Goal: Transaction & Acquisition: Obtain resource

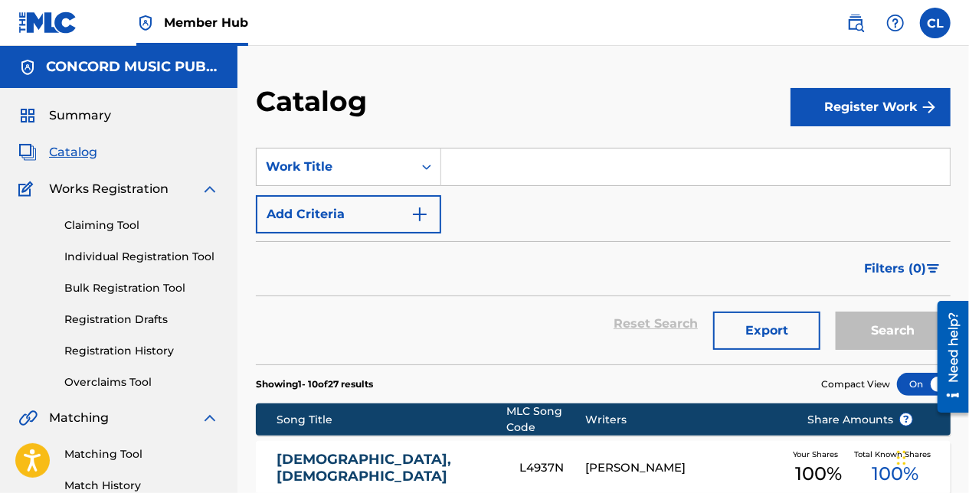
paste input "Sufro Porque Te Quiero"
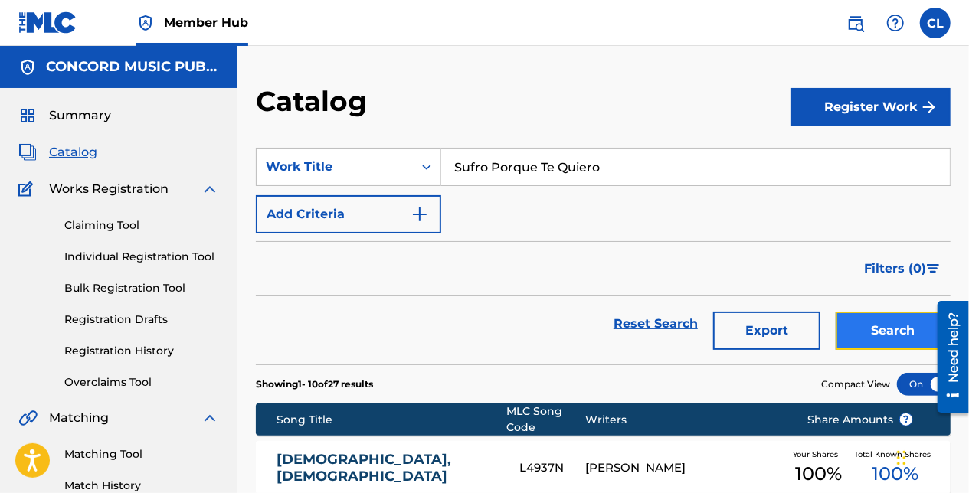
click at [866, 324] on button "Search" at bounding box center [893, 331] width 115 height 38
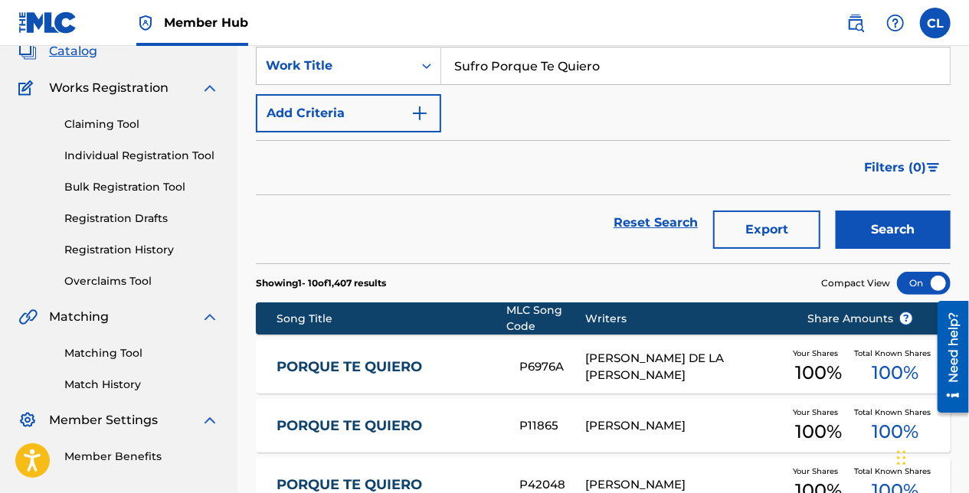
scroll to position [77, 0]
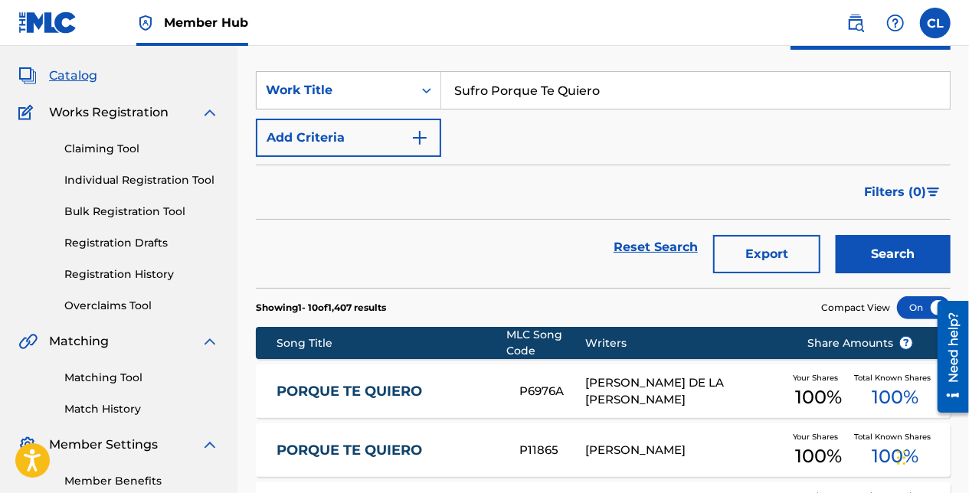
click at [493, 92] on input "Sufro Porque Te Quiero" at bounding box center [695, 90] width 509 height 37
paste input "Destiny"
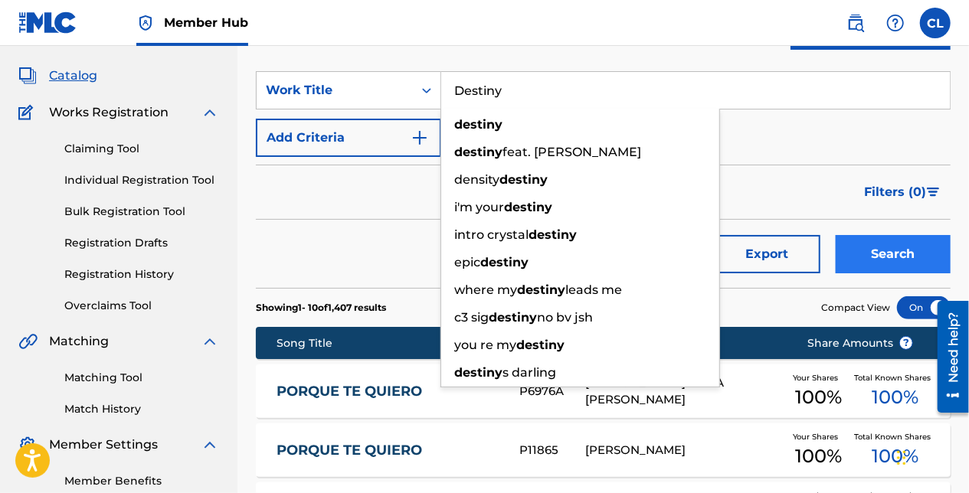
type input "Destiny"
click at [884, 254] on button "Search" at bounding box center [893, 254] width 115 height 38
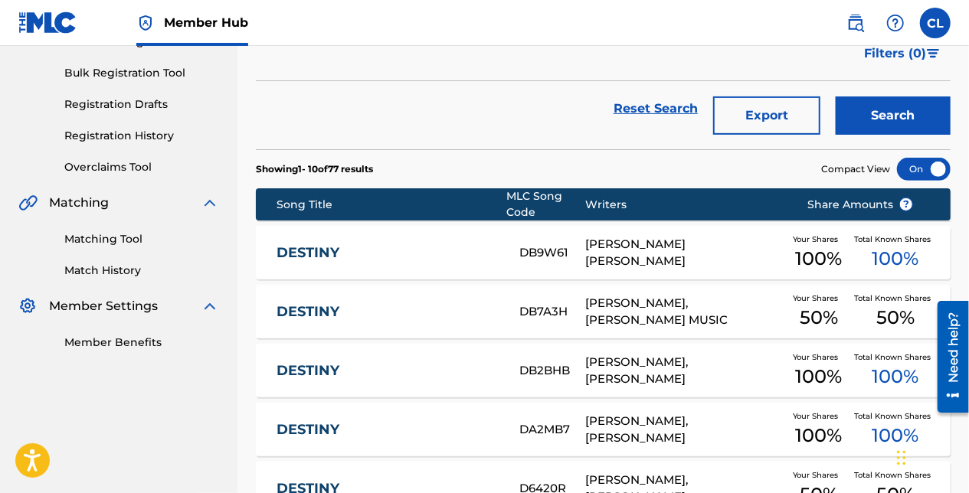
scroll to position [230, 0]
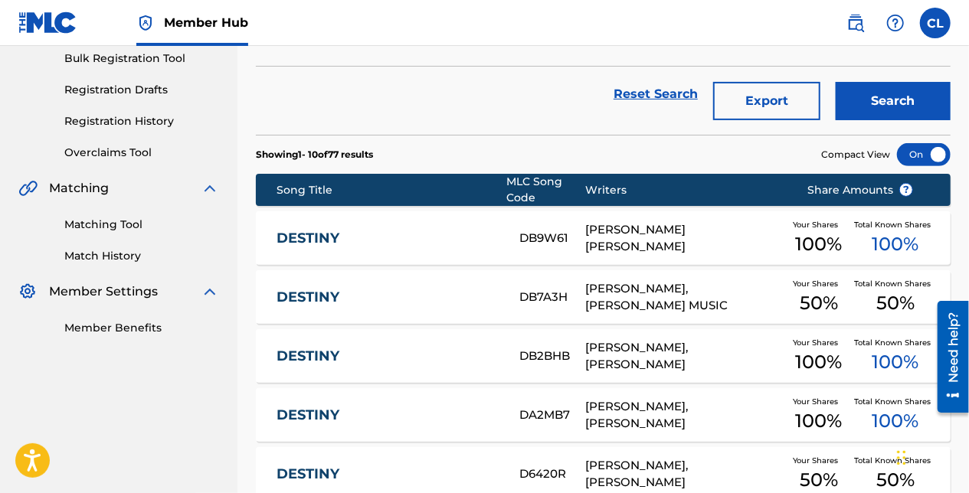
click at [305, 247] on div "DESTINY DB9W61 [PERSON_NAME] [PERSON_NAME] Your Shares 100 % Total Known Shares…" at bounding box center [603, 238] width 695 height 54
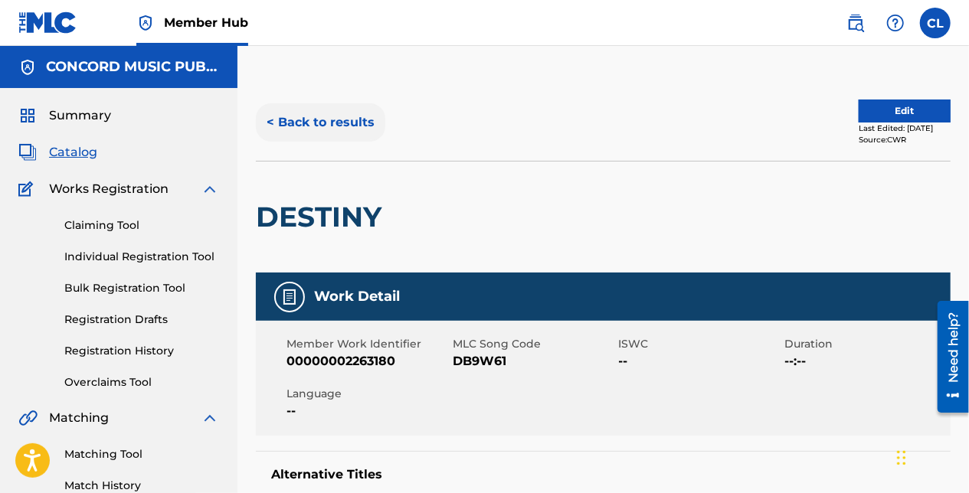
click at [336, 110] on button "< Back to results" at bounding box center [320, 122] width 129 height 38
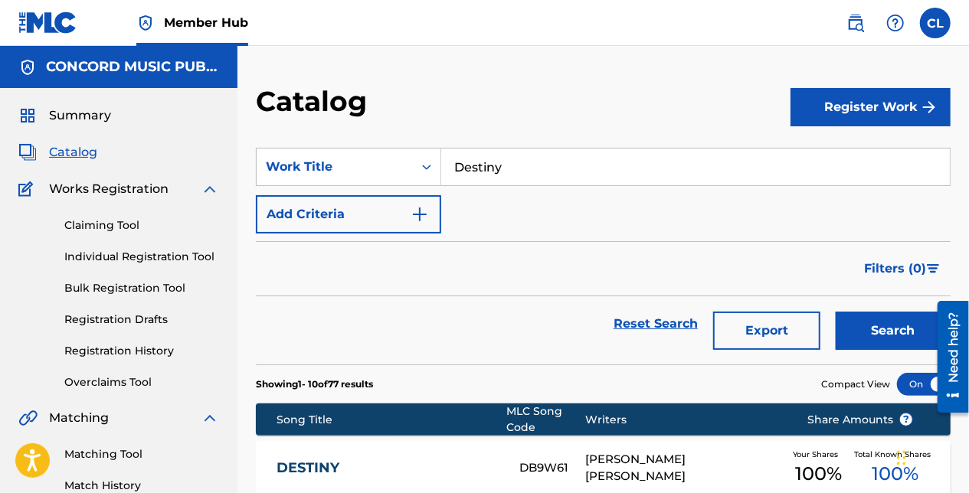
click at [466, 165] on input "Destiny" at bounding box center [695, 167] width 509 height 37
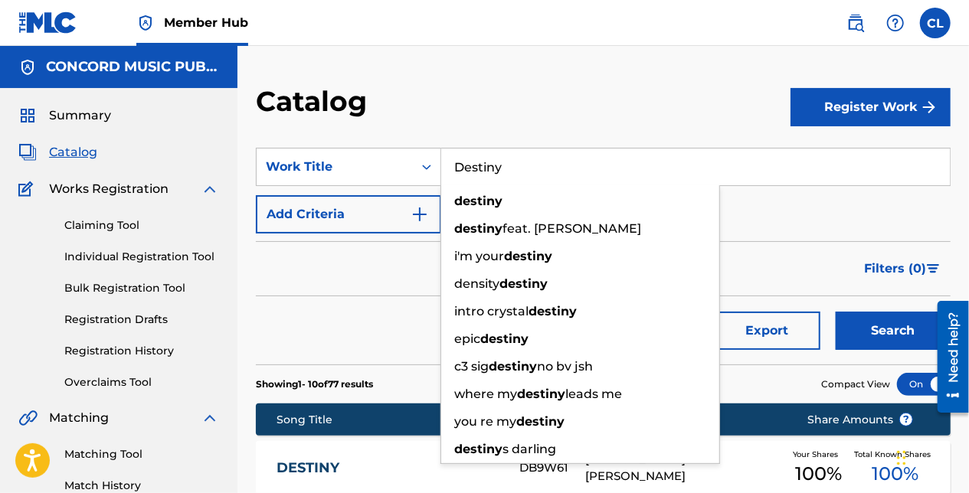
paste input "Arcadia"
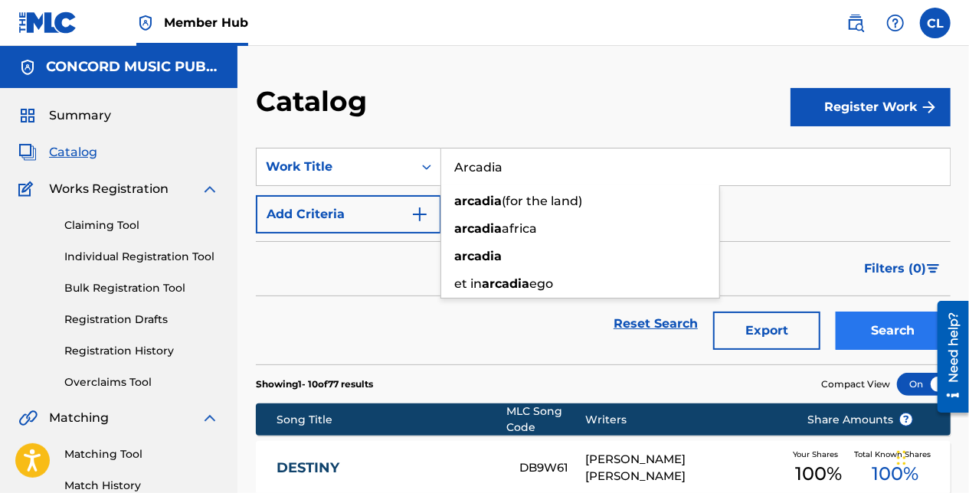
type input "Arcadia"
click at [898, 322] on button "Search" at bounding box center [893, 331] width 115 height 38
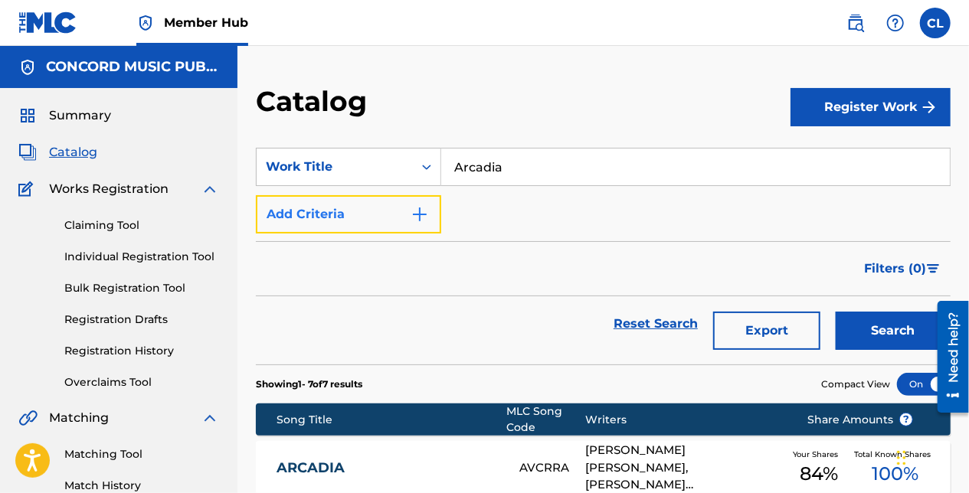
click at [348, 221] on button "Add Criteria" at bounding box center [348, 214] width 185 height 38
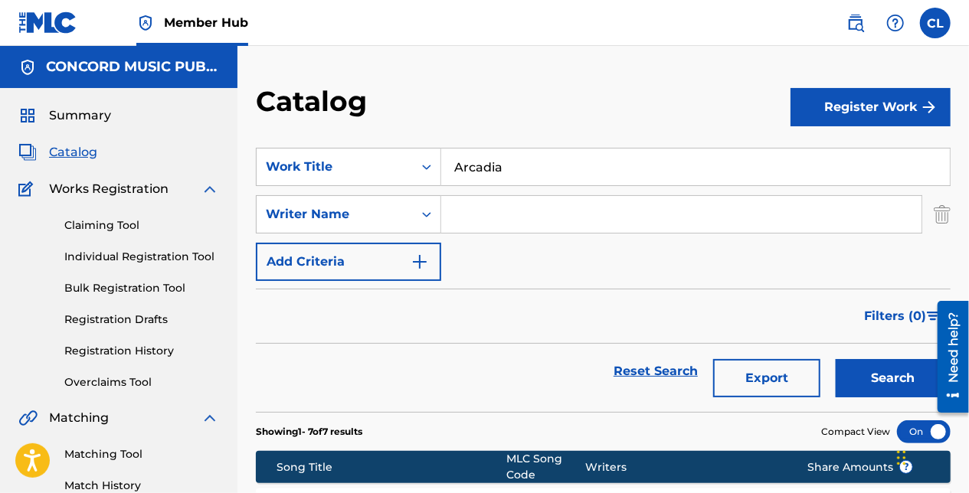
click at [527, 189] on div "SearchWithCriteriac348cad6-4e3a-48d6-86b2-d7bf7d4c780c Work Title Arcadia Searc…" at bounding box center [603, 214] width 695 height 133
click at [526, 208] on input "Search Form" at bounding box center [681, 214] width 480 height 37
paste input "Graham"
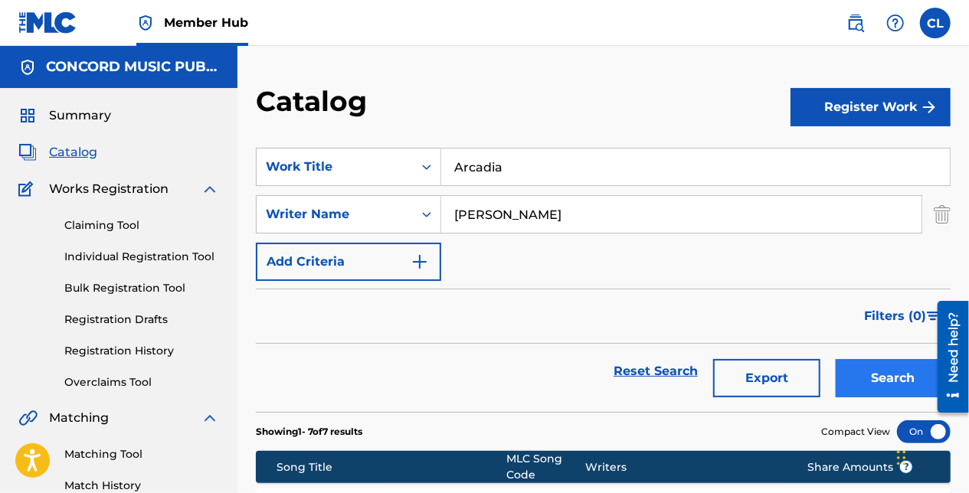
type input "Graham"
click at [852, 371] on button "Search" at bounding box center [893, 378] width 115 height 38
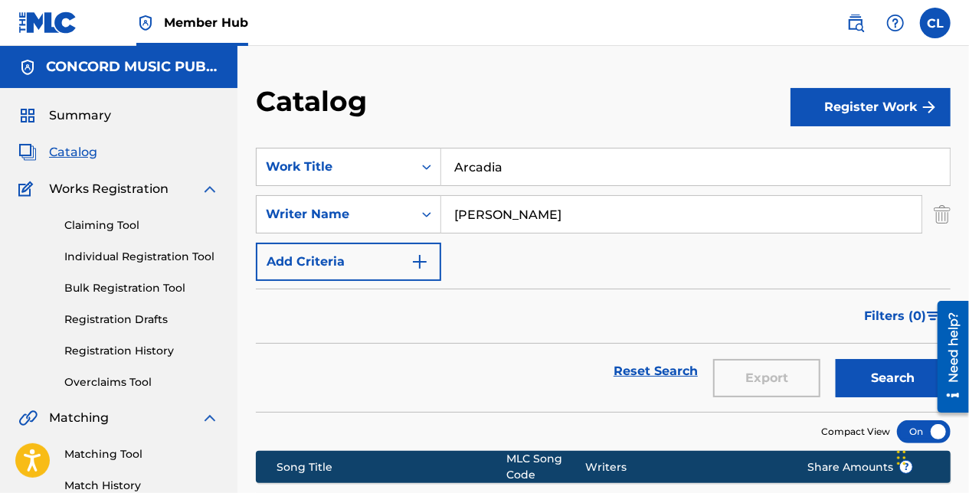
click at [480, 175] on input "Arcadia" at bounding box center [695, 167] width 509 height 37
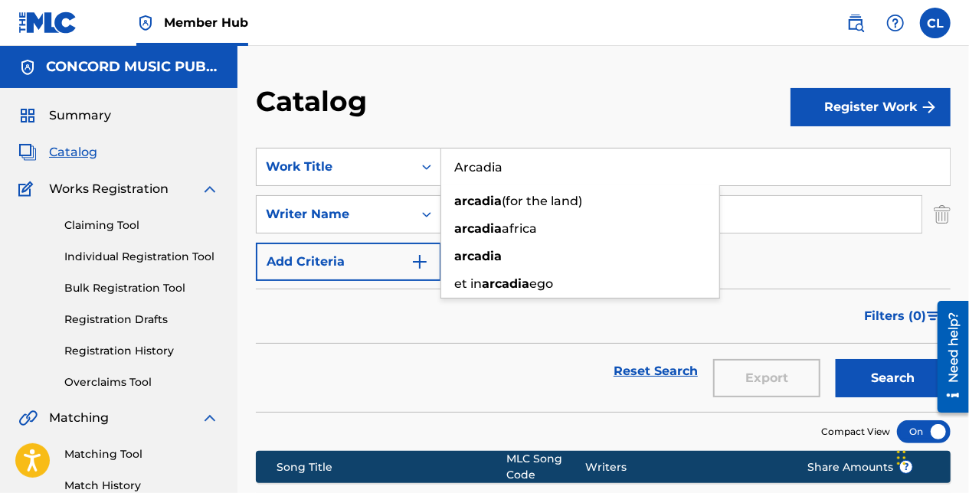
paste input "Cheerleader"
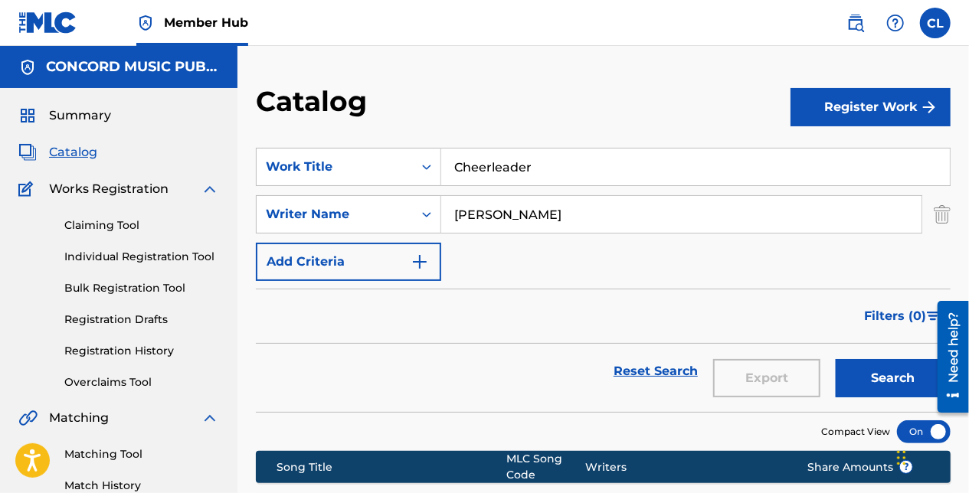
click at [552, 279] on div "SearchWithCriteriac348cad6-4e3a-48d6-86b2-d7bf7d4c780c Work Title Cheerleader S…" at bounding box center [603, 214] width 695 height 133
click at [937, 218] on img "Search Form" at bounding box center [942, 214] width 17 height 38
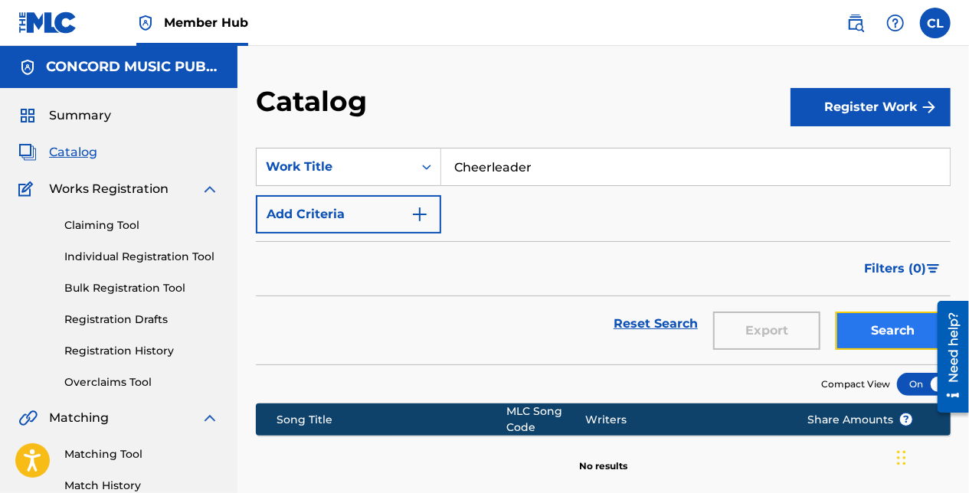
click at [882, 348] on button "Search" at bounding box center [893, 331] width 115 height 38
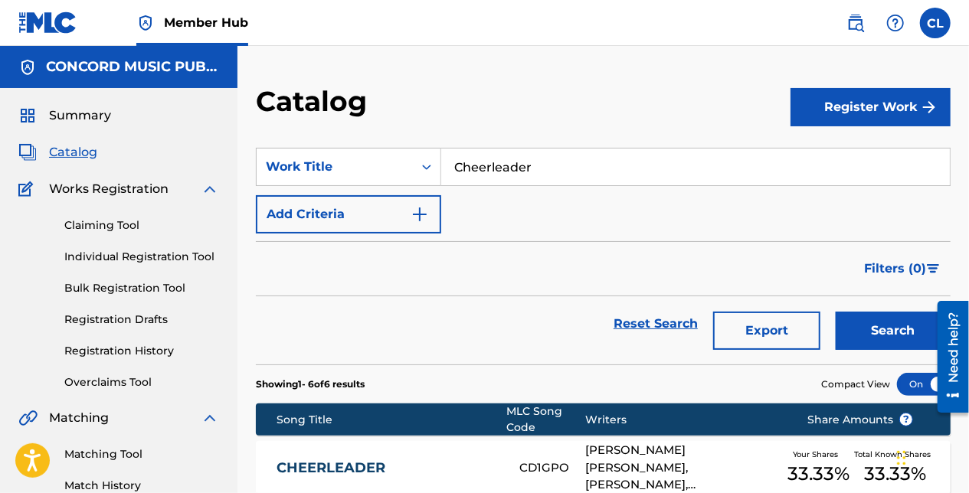
click at [499, 174] on input "Cheerleader" at bounding box center [695, 167] width 509 height 37
paste input "No Puedo Mas"
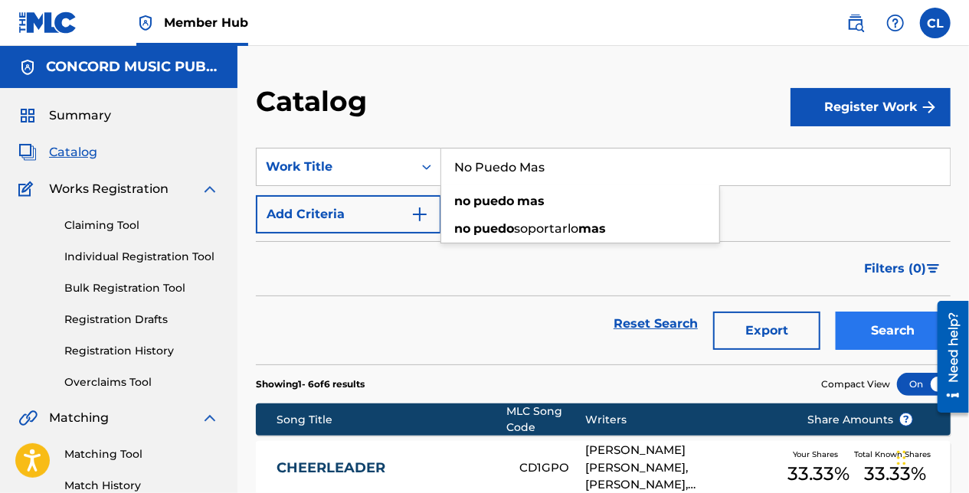
type input "No Puedo Mas"
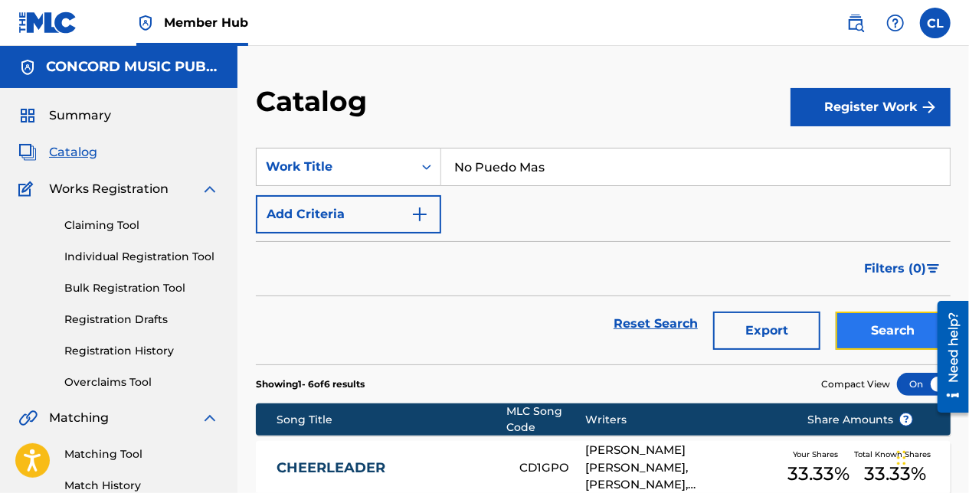
click at [883, 319] on button "Search" at bounding box center [893, 331] width 115 height 38
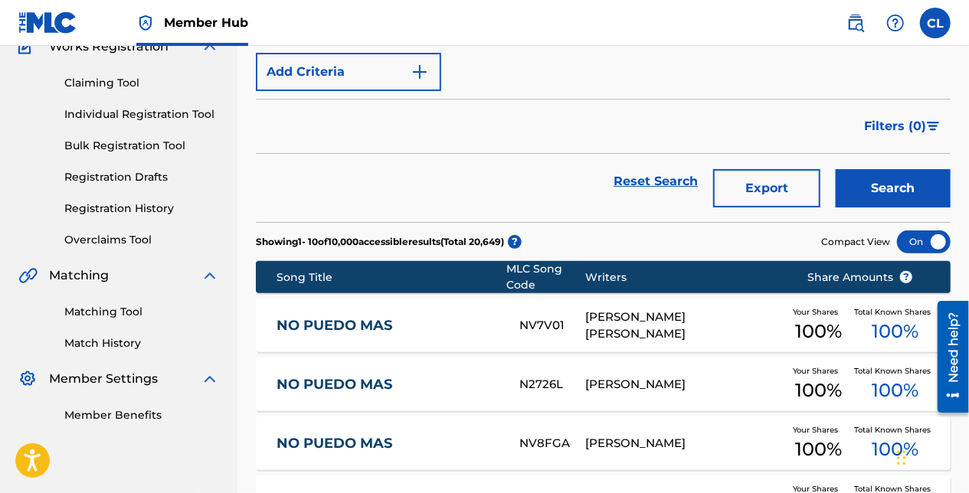
scroll to position [153, 0]
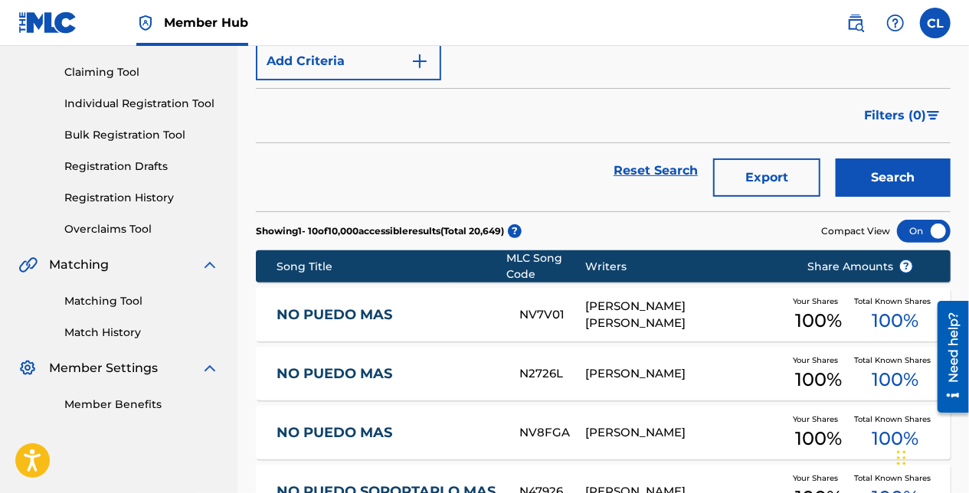
click at [360, 313] on link "NO PUEDO MAS" at bounding box center [387, 315] width 222 height 18
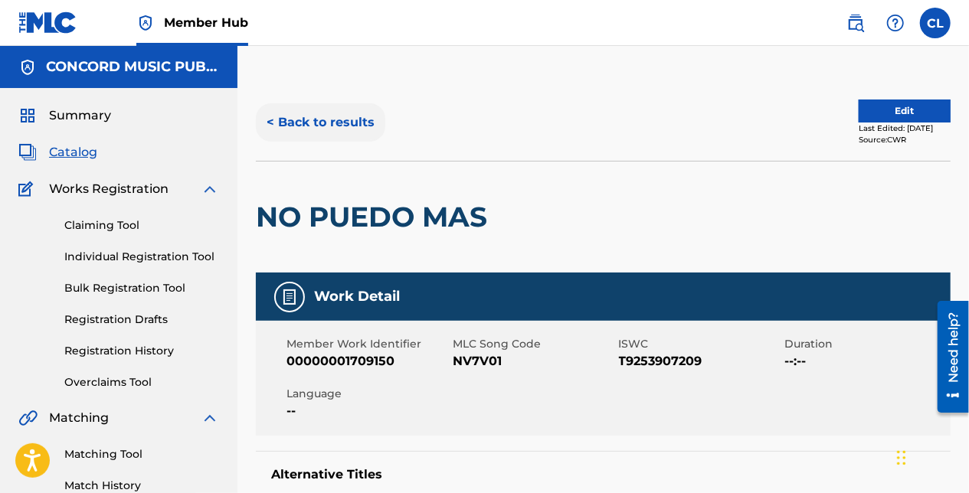
click at [339, 128] on button "< Back to results" at bounding box center [320, 122] width 129 height 38
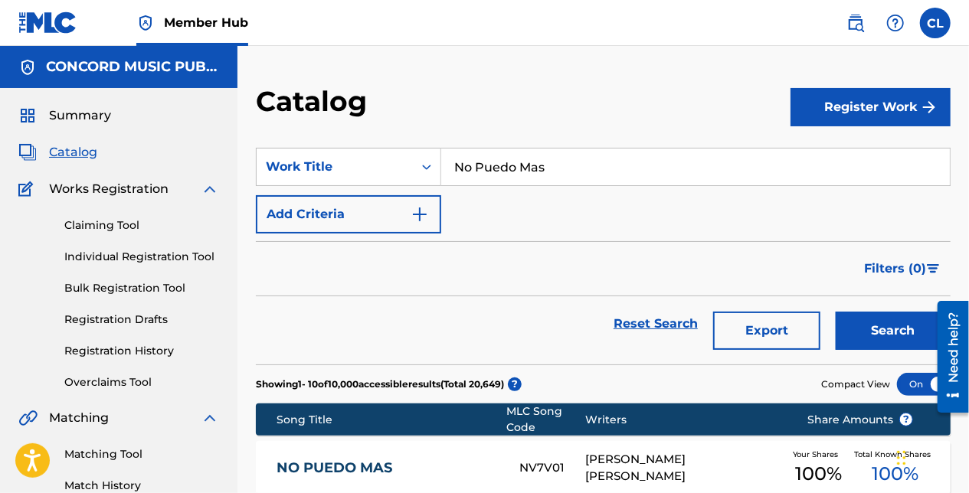
click at [500, 142] on section "SearchWithCriteriac348cad6-4e3a-48d6-86b2-d7bf7d4c780c Work Title No Puedo Mas …" at bounding box center [603, 246] width 695 height 235
click at [502, 163] on input "No Puedo Mas" at bounding box center [695, 167] width 509 height 37
paste input "Do you feel me"
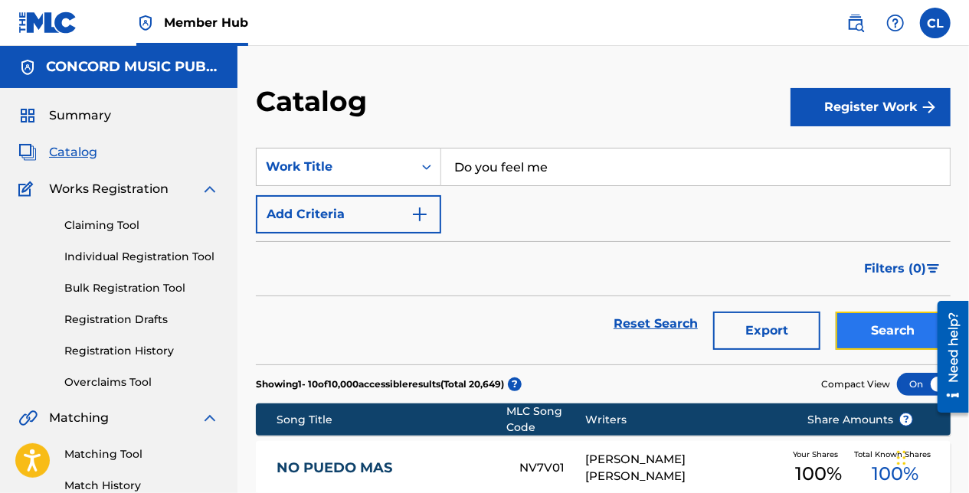
click at [867, 336] on button "Search" at bounding box center [893, 331] width 115 height 38
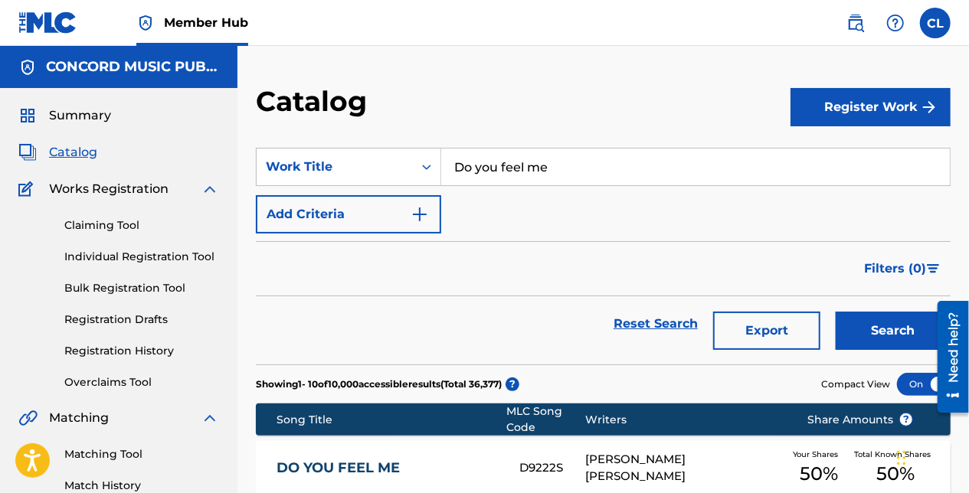
scroll to position [77, 0]
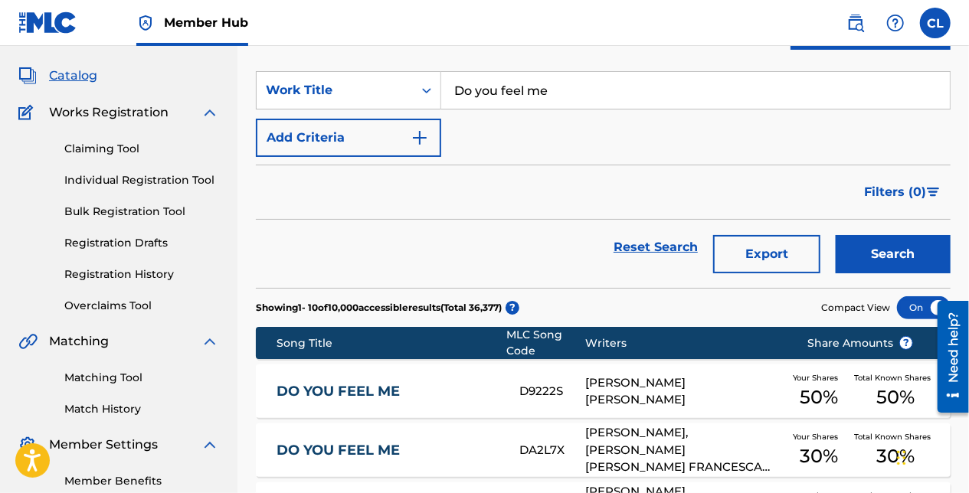
click at [519, 83] on input "Do you feel me" at bounding box center [695, 90] width 509 height 37
paste input "Hands Up"
click at [329, 192] on div "Filters ( 0 )" at bounding box center [603, 192] width 695 height 55
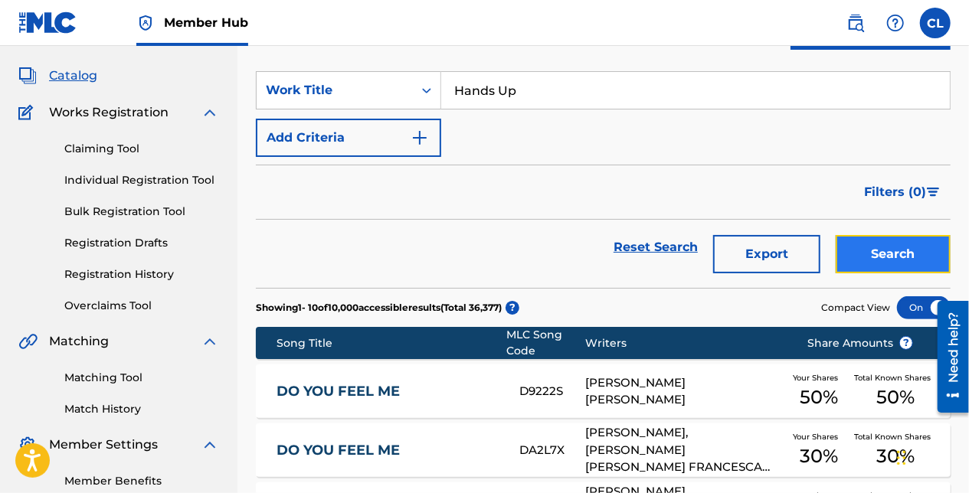
click at [872, 261] on button "Search" at bounding box center [893, 254] width 115 height 38
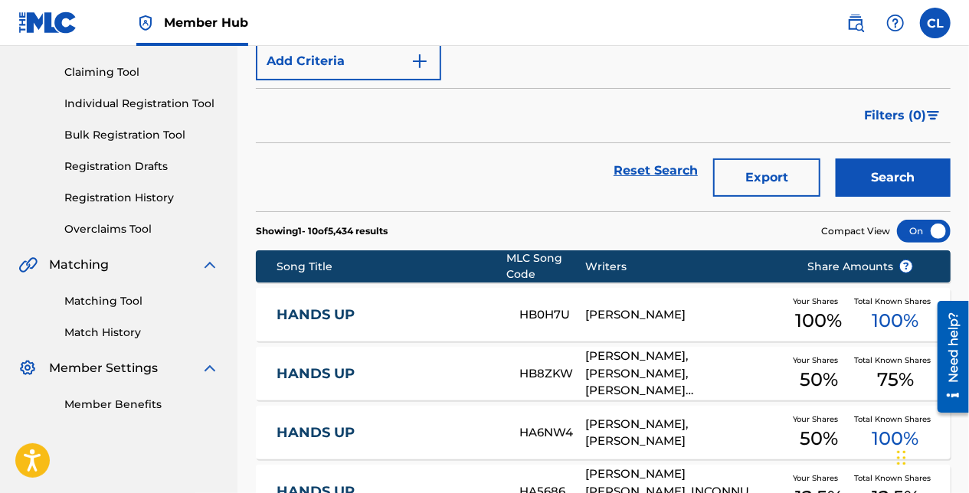
scroll to position [0, 0]
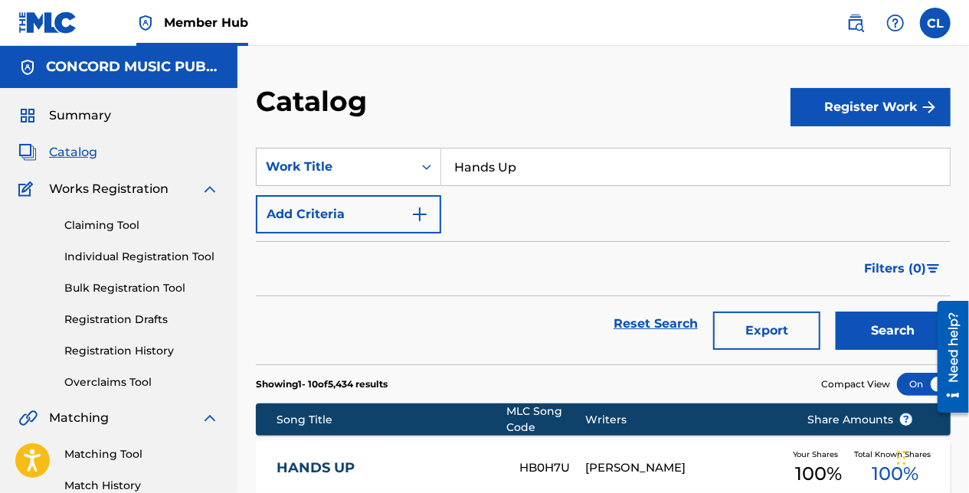
click at [490, 171] on input "Hands Up" at bounding box center [695, 167] width 509 height 37
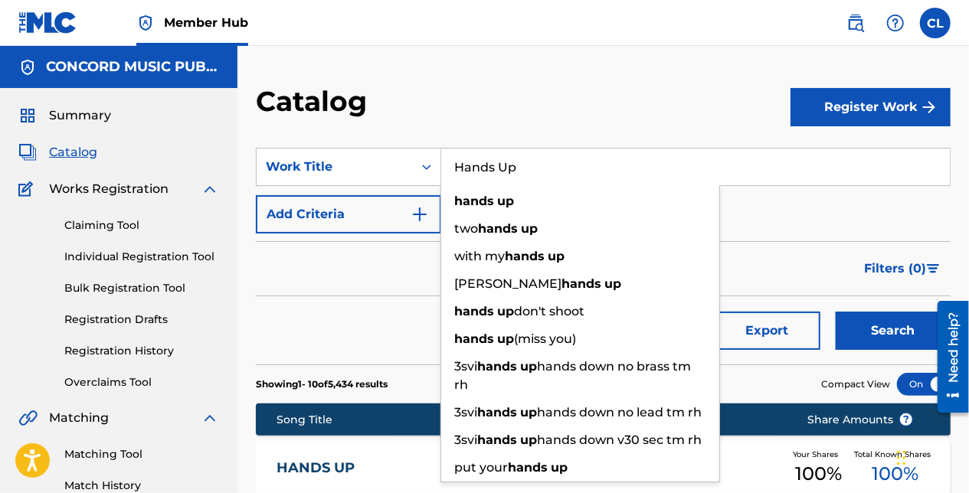
paste input "Up to You"
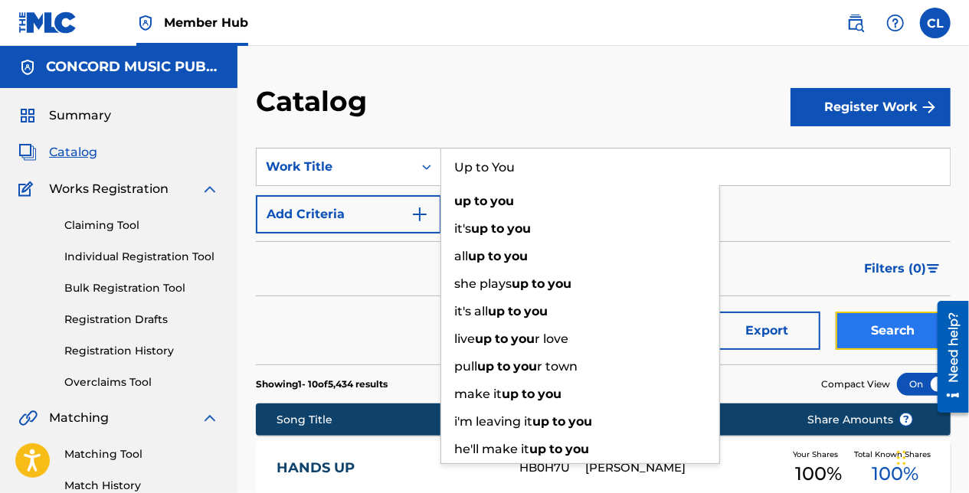
click at [892, 331] on button "Search" at bounding box center [893, 331] width 115 height 38
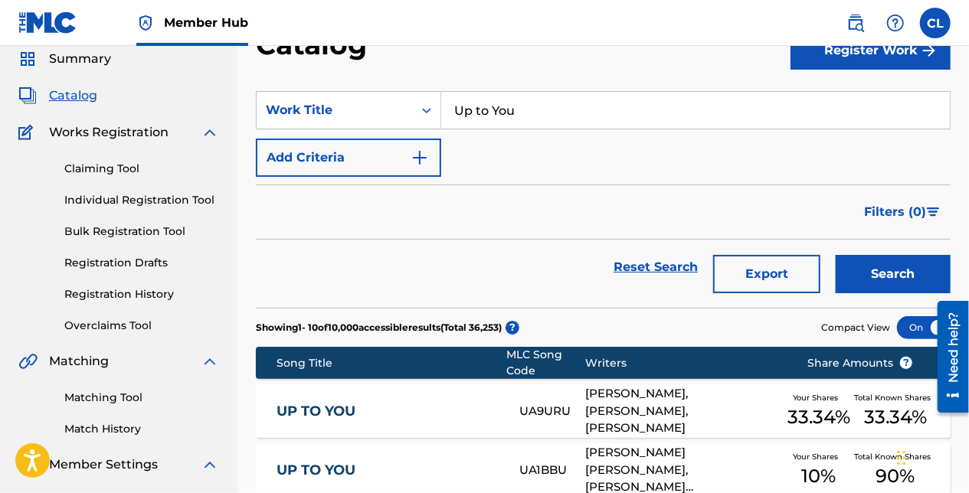
scroll to position [77, 0]
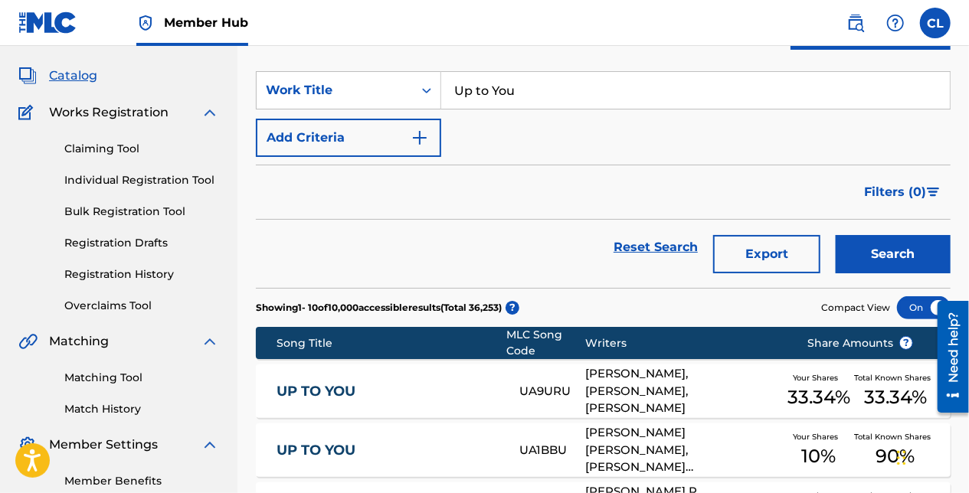
click at [539, 83] on input "Up to You" at bounding box center [695, 90] width 509 height 37
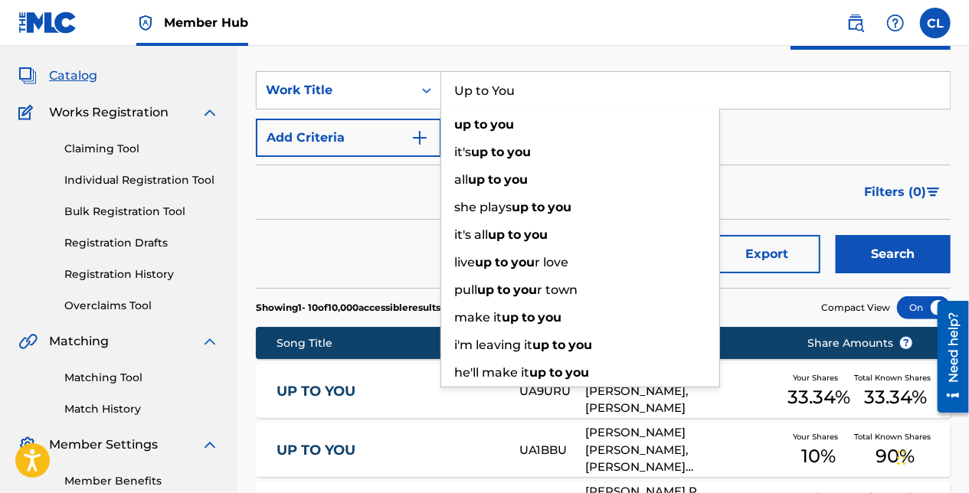
paste input "Insomnia"
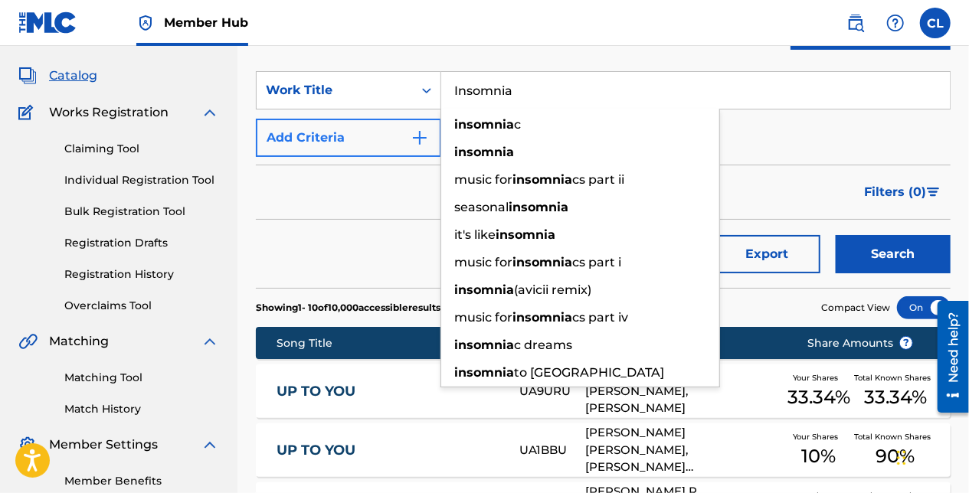
type input "Insomnia"
click at [345, 138] on button "Add Criteria" at bounding box center [348, 138] width 185 height 38
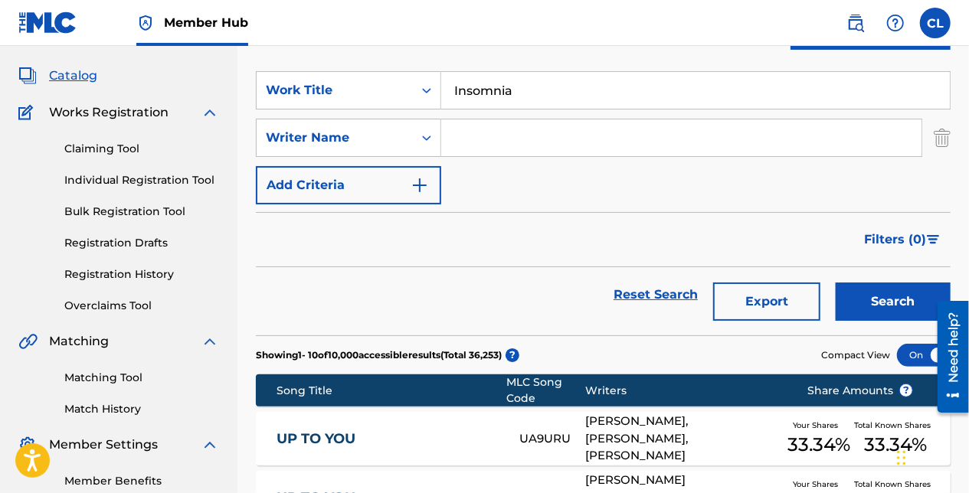
click at [559, 129] on input "Search Form" at bounding box center [681, 137] width 480 height 37
paste input "Jazz"
type input "Jazz"
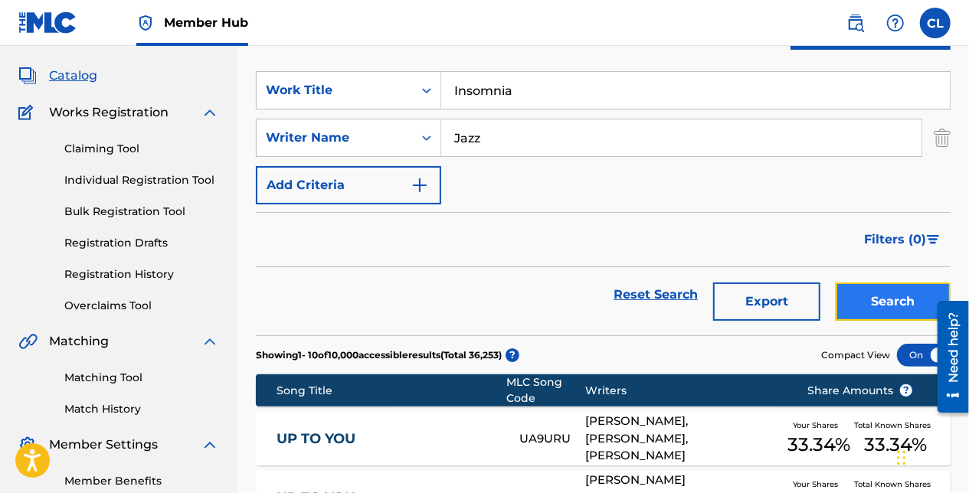
click at [873, 300] on button "Search" at bounding box center [893, 302] width 115 height 38
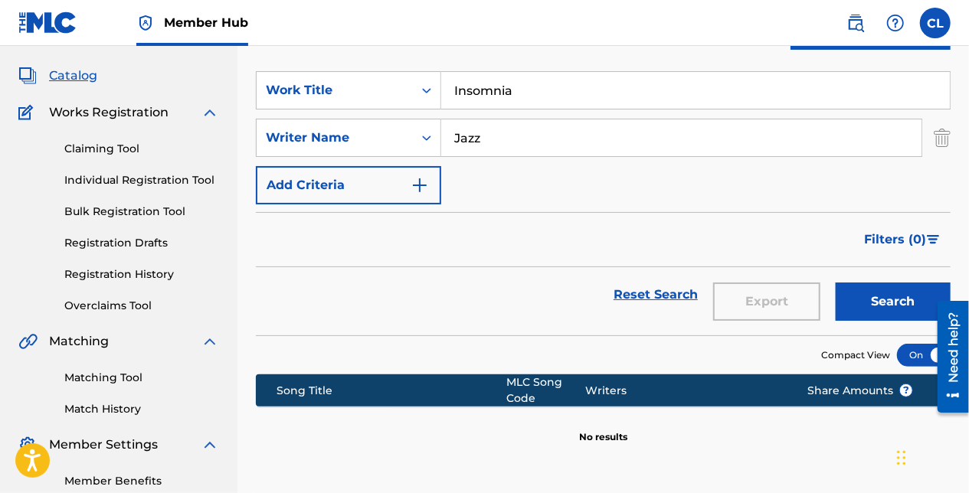
click at [489, 83] on input "Insomnia" at bounding box center [695, 90] width 509 height 37
paste input "Amor"
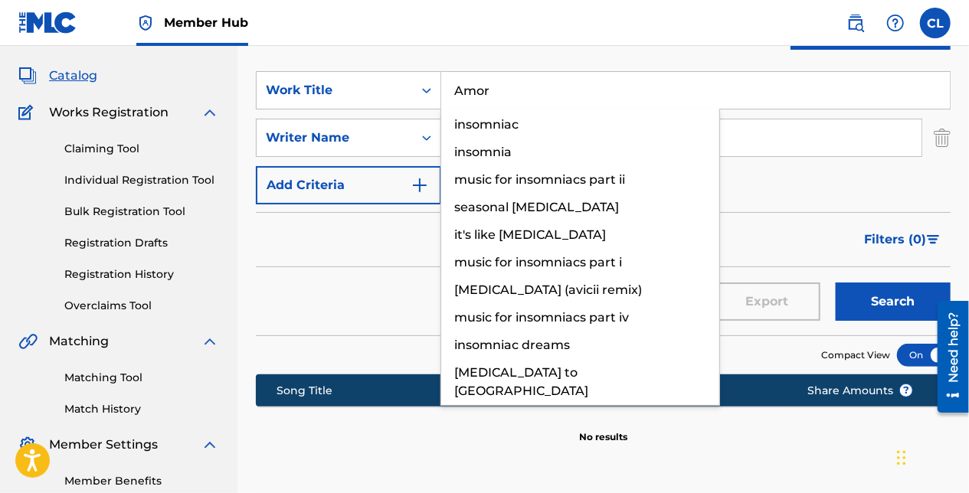
type input "Amor"
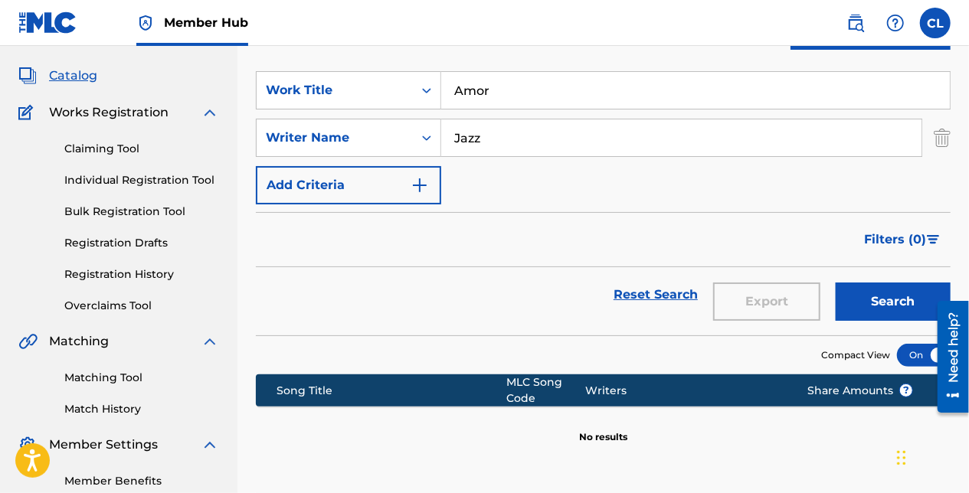
click at [594, 18] on nav "Member Hub CL CL Colin Langan colin.langan@on-music.tv Notification Preferences…" at bounding box center [484, 23] width 969 height 46
click at [502, 127] on input "Jazz" at bounding box center [681, 137] width 480 height 37
paste input "Borrego"
type input "Borrego"
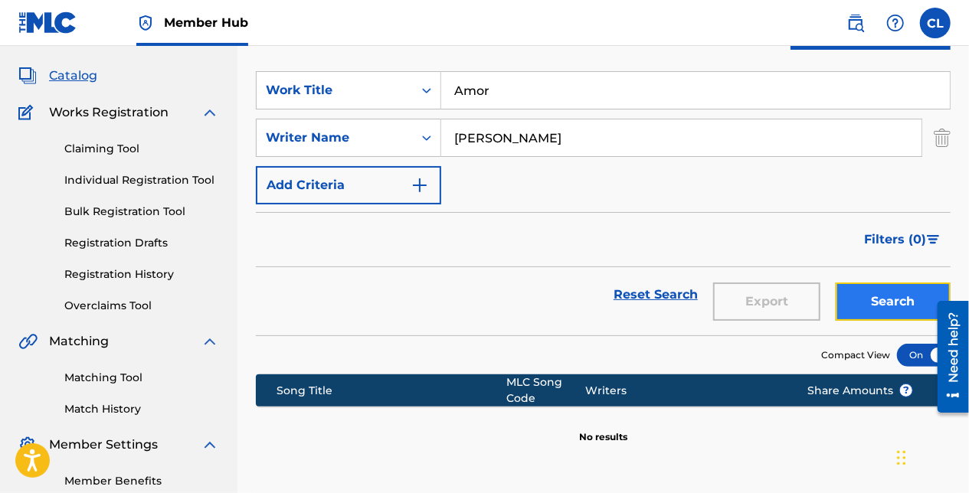
click at [852, 287] on button "Search" at bounding box center [893, 302] width 115 height 38
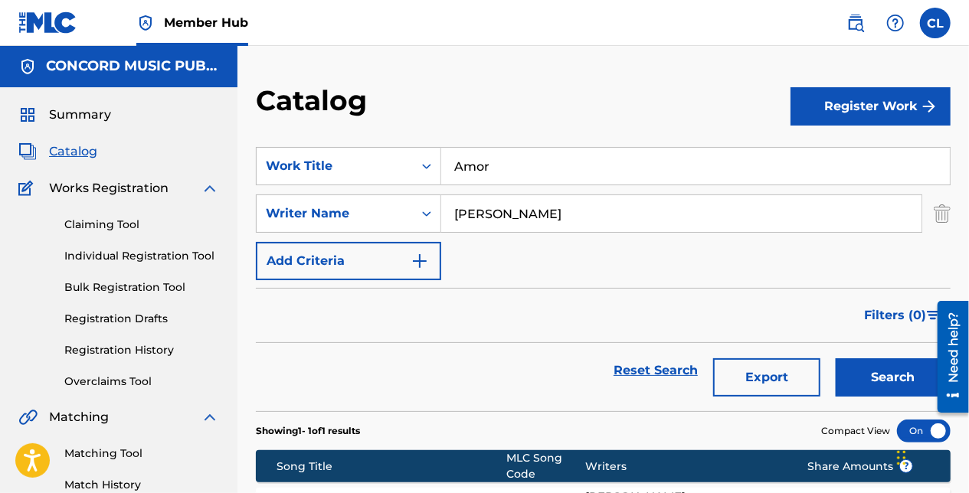
scroll to position [0, 0]
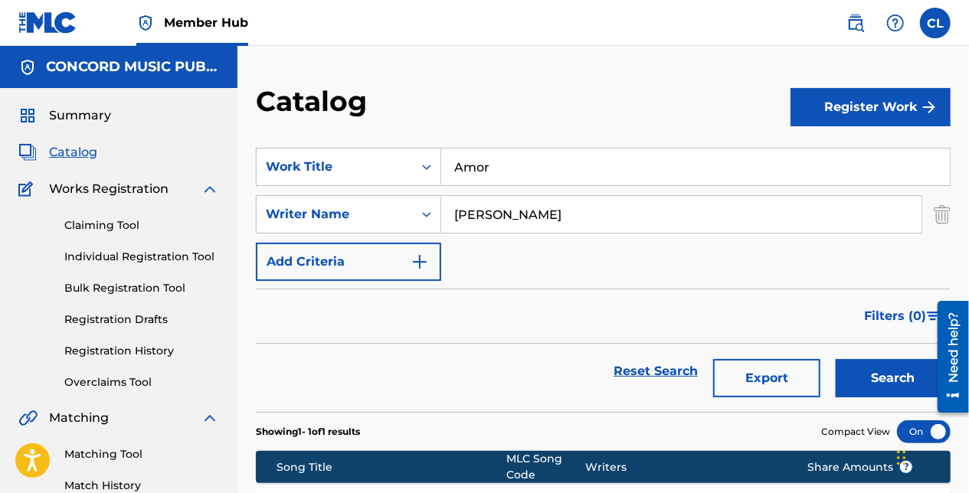
click at [553, 178] on input "Amor" at bounding box center [695, 167] width 509 height 37
paste input "ll I Need"
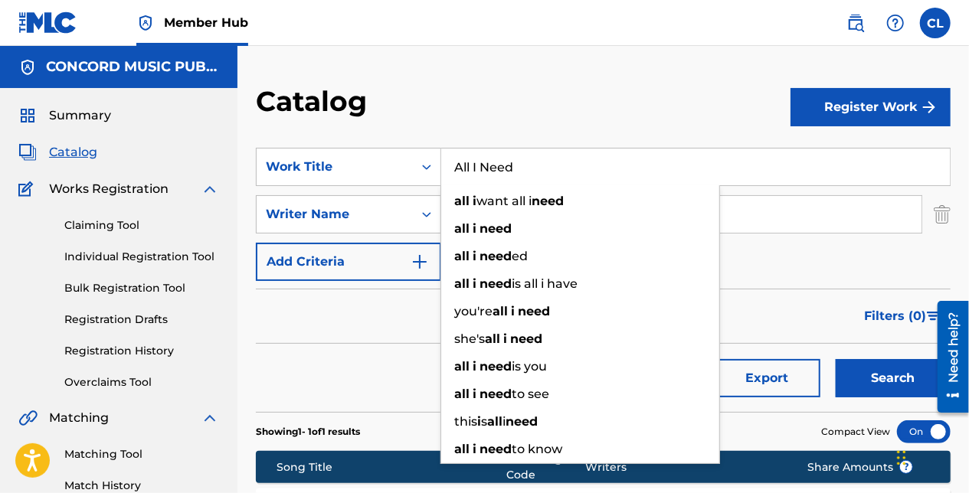
type input "All I Need"
click at [958, 223] on div "Catalog Register Work SearchWithCriteriac348cad6-4e3a-48d6-86b2-d7bf7d4c780c Wo…" at bounding box center [602, 349] width 731 height 530
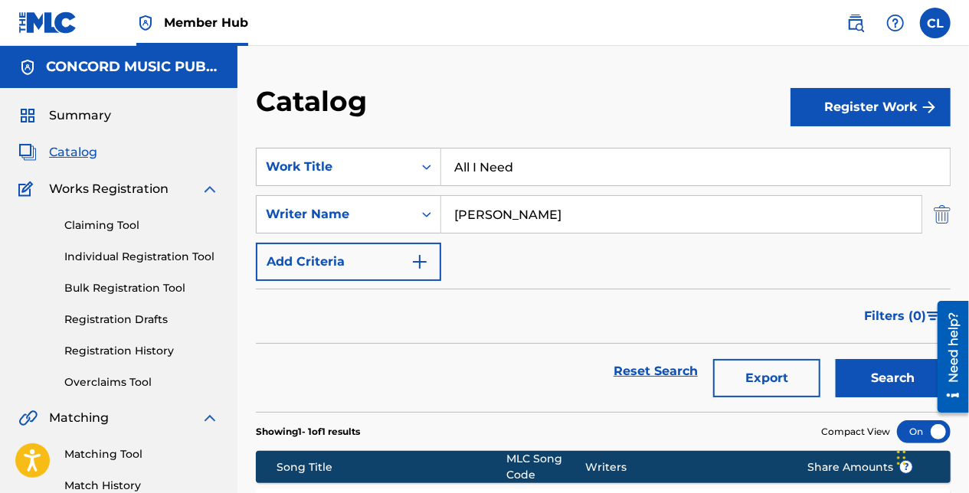
click at [947, 219] on img "Search Form" at bounding box center [942, 214] width 17 height 38
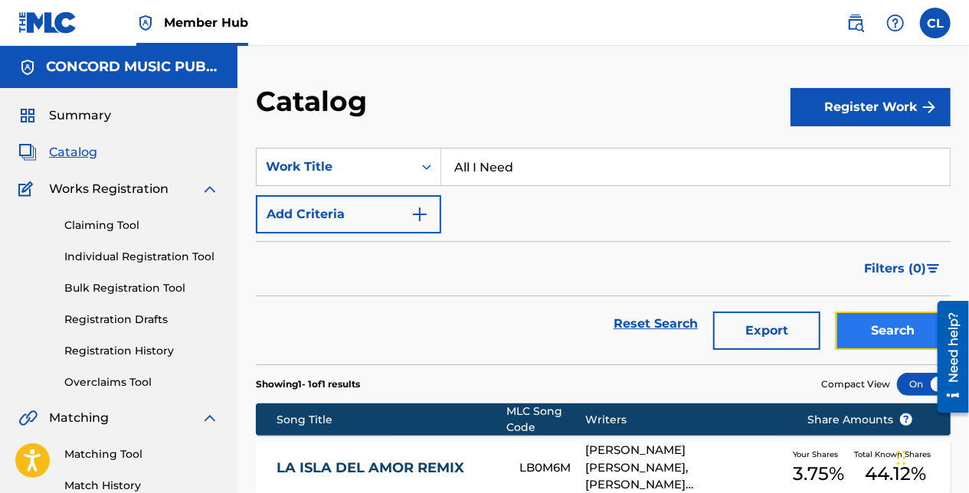
click at [892, 330] on button "Search" at bounding box center [893, 331] width 115 height 38
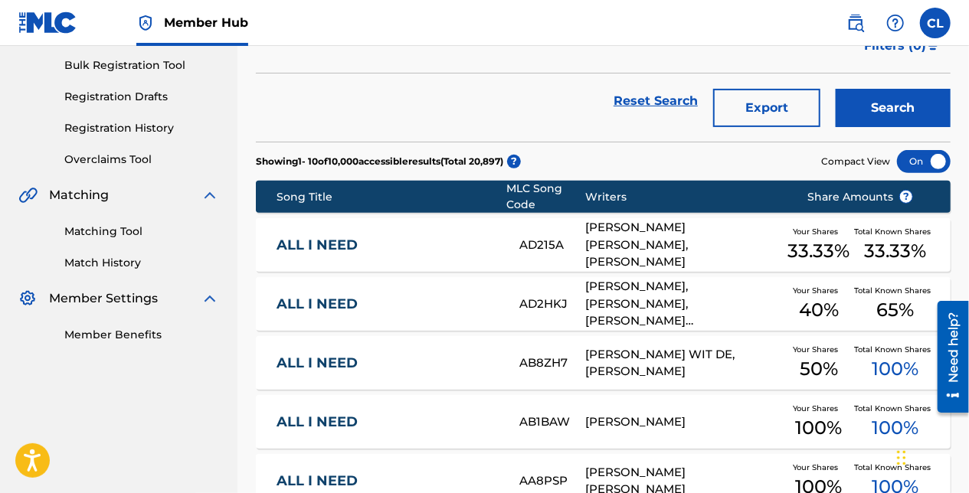
scroll to position [230, 0]
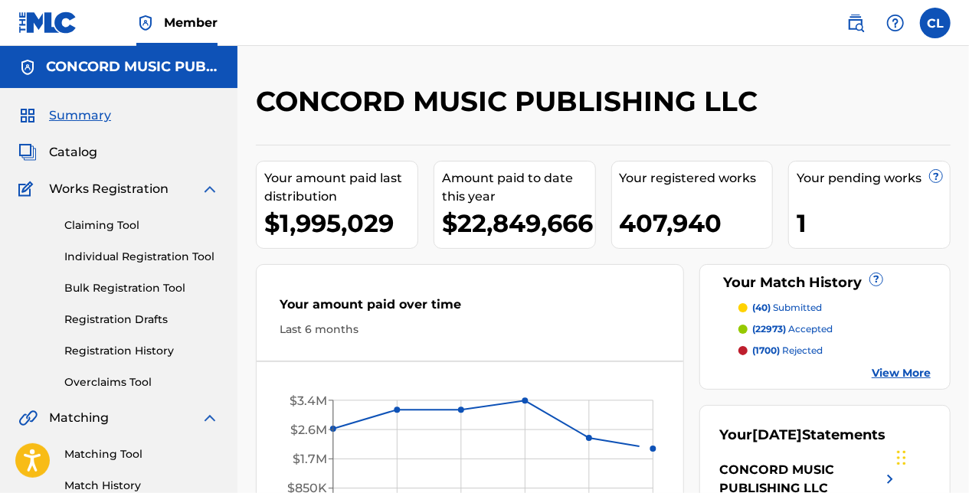
drag, startPoint x: 90, startPoint y: 149, endPoint x: 100, endPoint y: 151, distance: 10.1
click at [89, 149] on span "Catalog" at bounding box center [73, 152] width 48 height 18
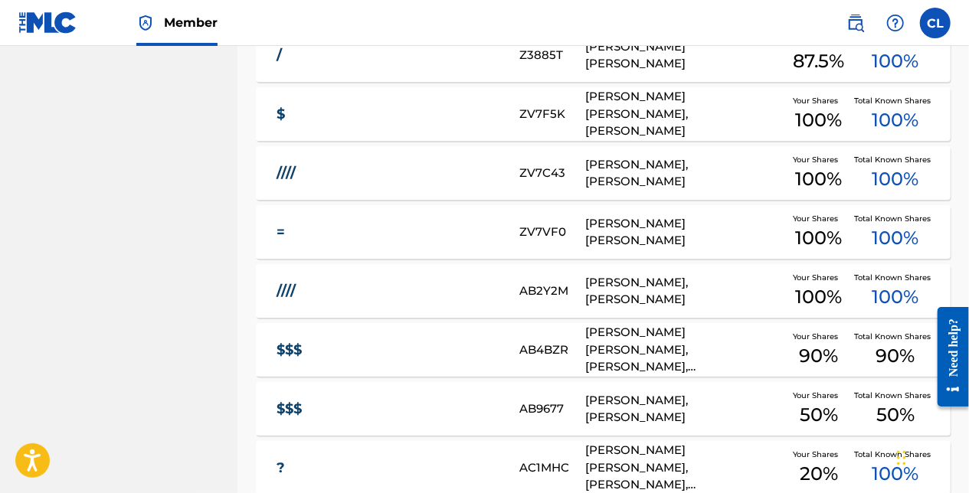
scroll to position [607, 0]
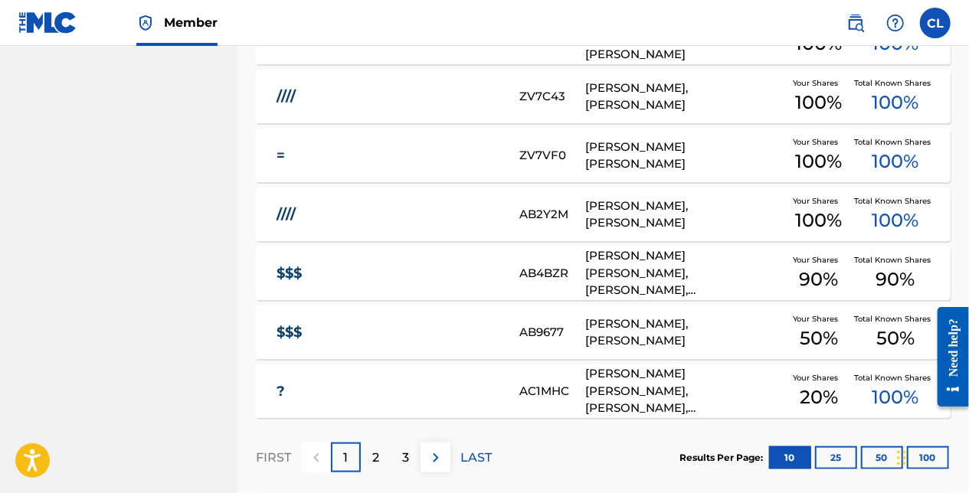
click at [369, 456] on div "2" at bounding box center [376, 458] width 30 height 30
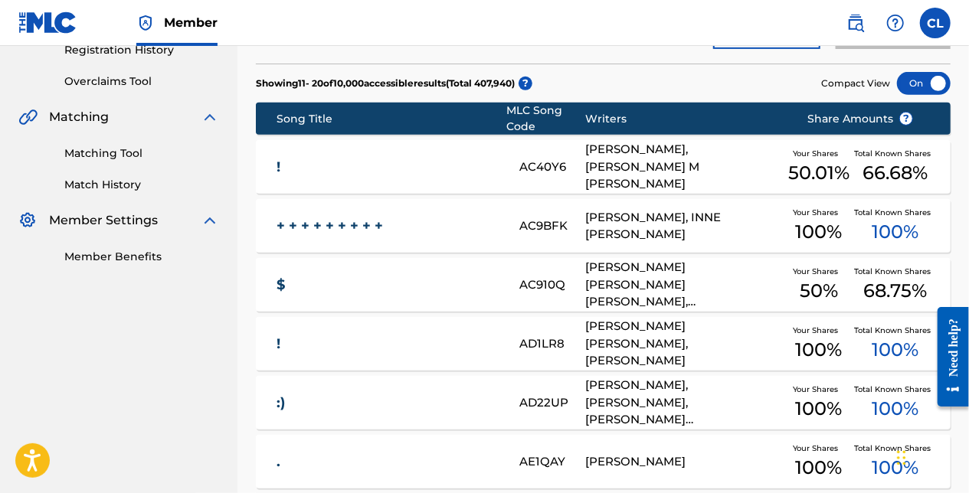
scroll to position [71, 0]
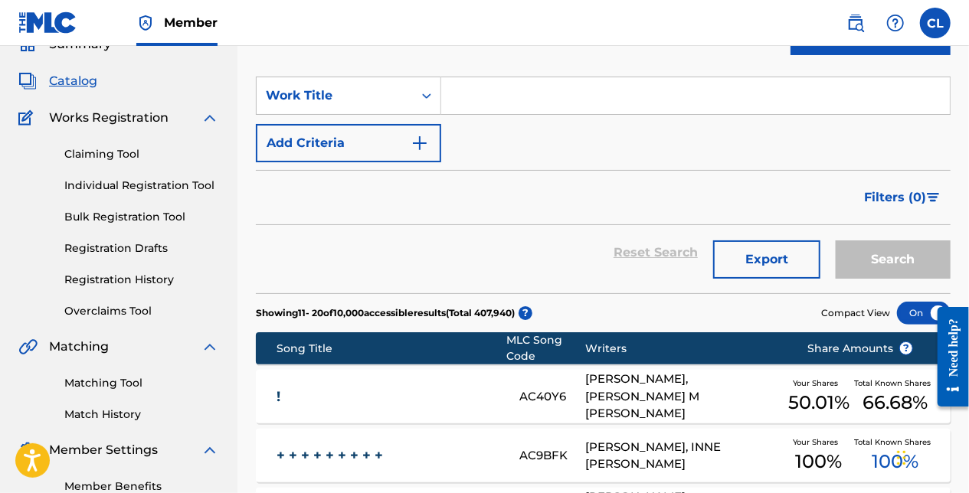
click at [493, 112] on input "Search Form" at bounding box center [695, 95] width 509 height 37
paste input "Hat To The Bac"
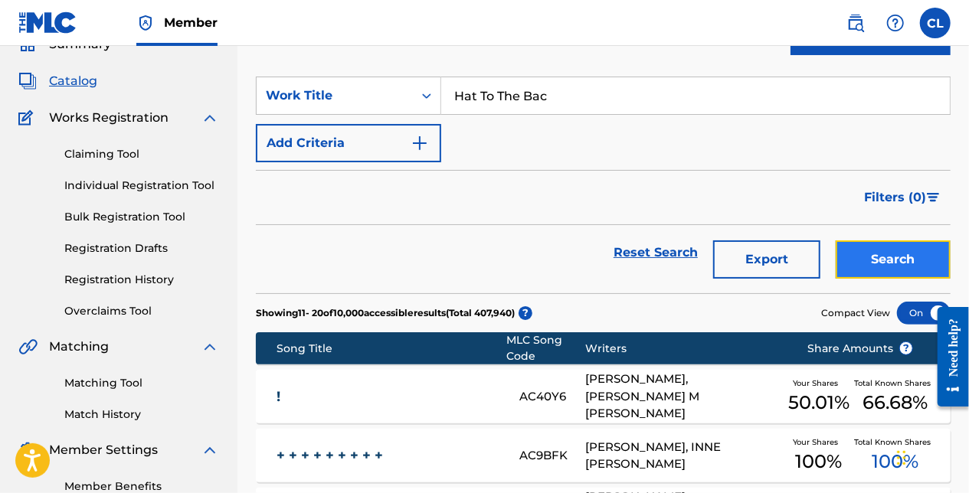
click at [910, 253] on button "Search" at bounding box center [893, 259] width 115 height 38
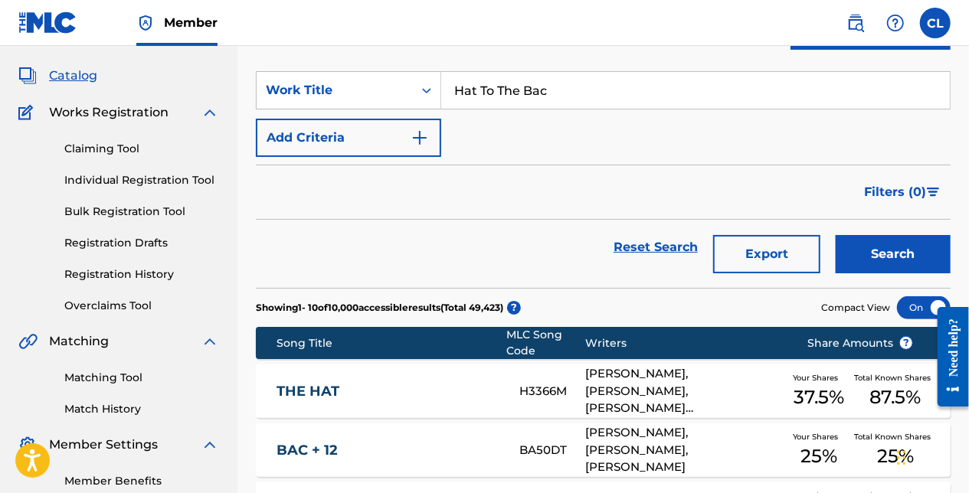
scroll to position [0, 0]
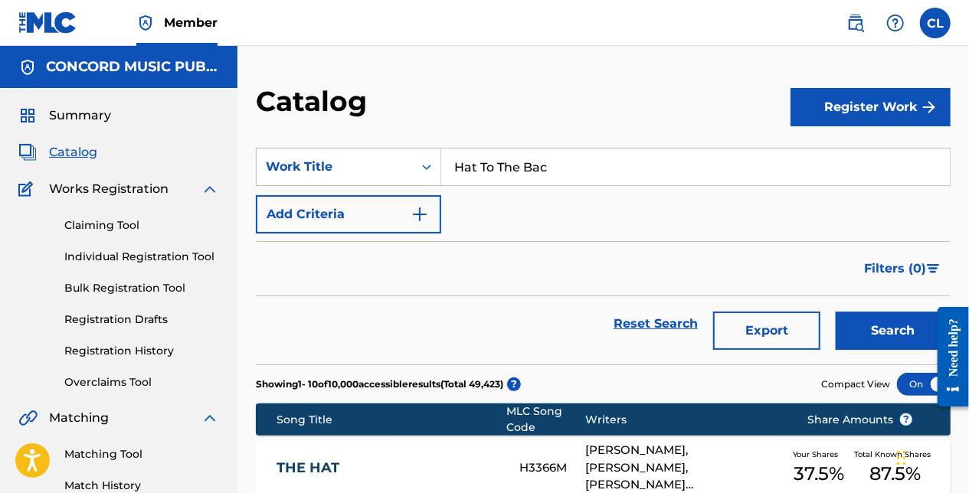
click at [506, 165] on input "Hat To The Bac" at bounding box center [695, 167] width 509 height 37
paste input "Walk With We"
drag, startPoint x: 927, startPoint y: 337, endPoint x: 1847, endPoint y: 627, distance: 965.3
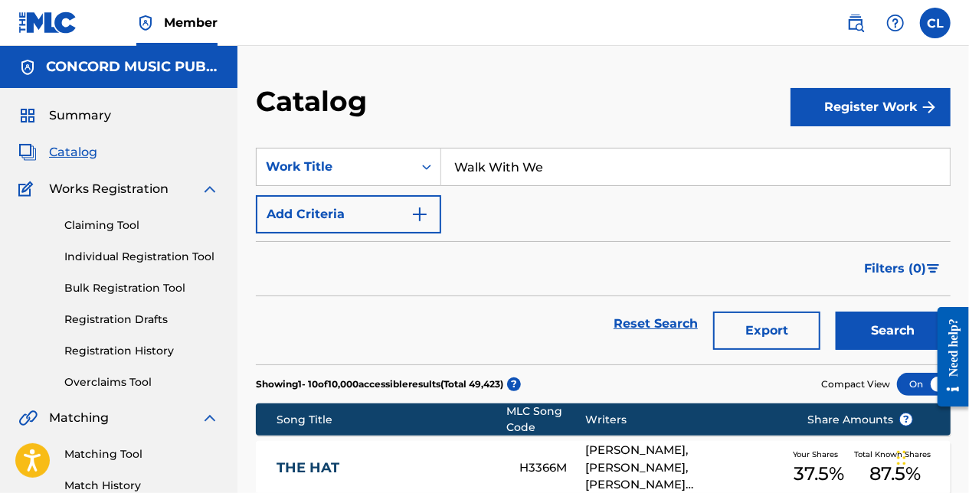
click at [927, 337] on div at bounding box center [946, 356] width 43 height 123
click at [886, 323] on button "Search" at bounding box center [893, 331] width 115 height 38
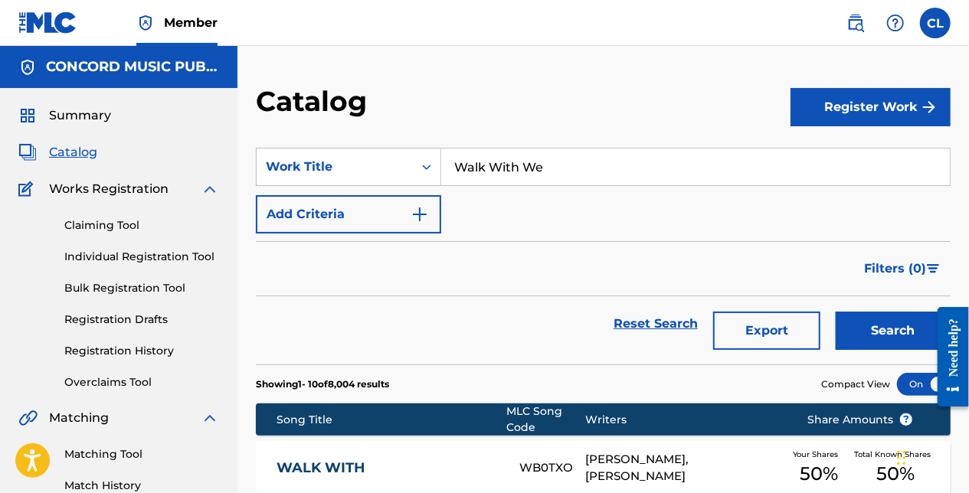
click at [527, 153] on input "Walk With We" at bounding box center [695, 167] width 509 height 37
click at [861, 324] on button "Search" at bounding box center [893, 331] width 115 height 38
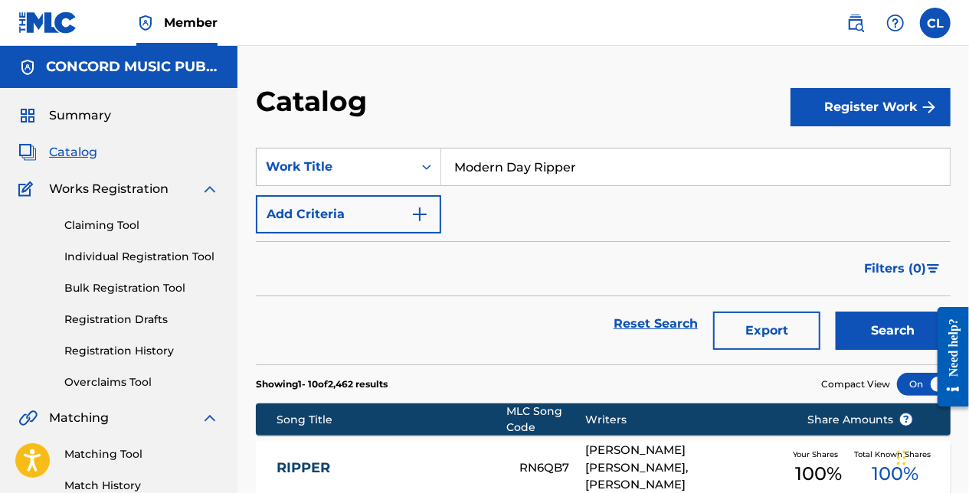
click at [478, 169] on input "Modern Day Ripper" at bounding box center [695, 167] width 509 height 37
paste input "So What"
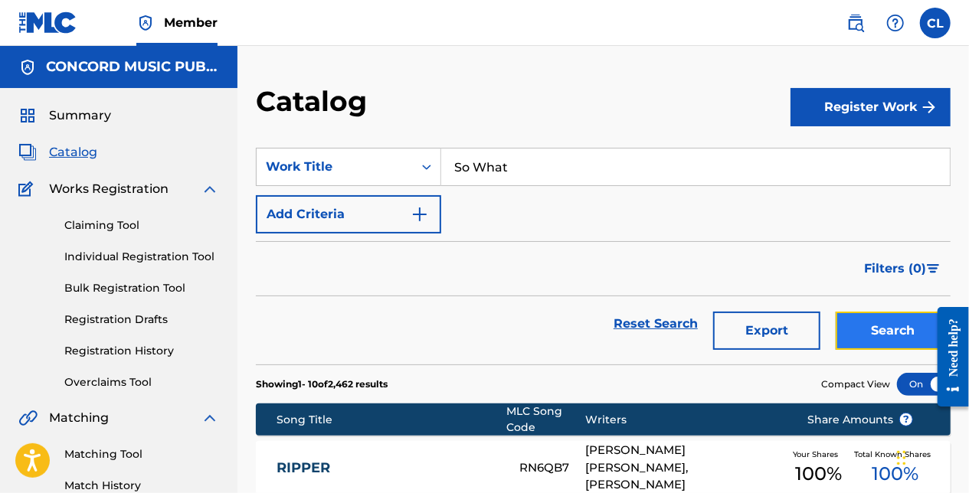
click at [852, 328] on button "Search" at bounding box center [893, 331] width 115 height 38
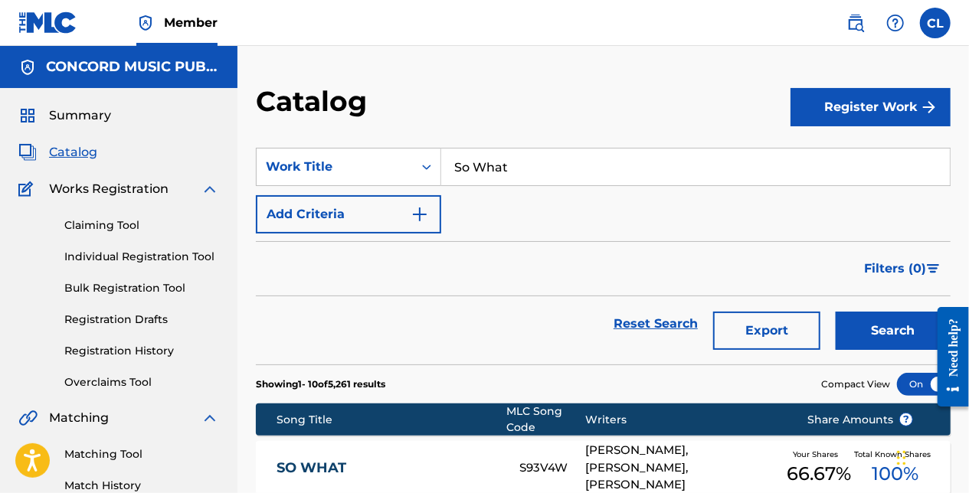
click at [521, 159] on input "So What" at bounding box center [695, 167] width 509 height 37
paste input "waves"
type input "waves"
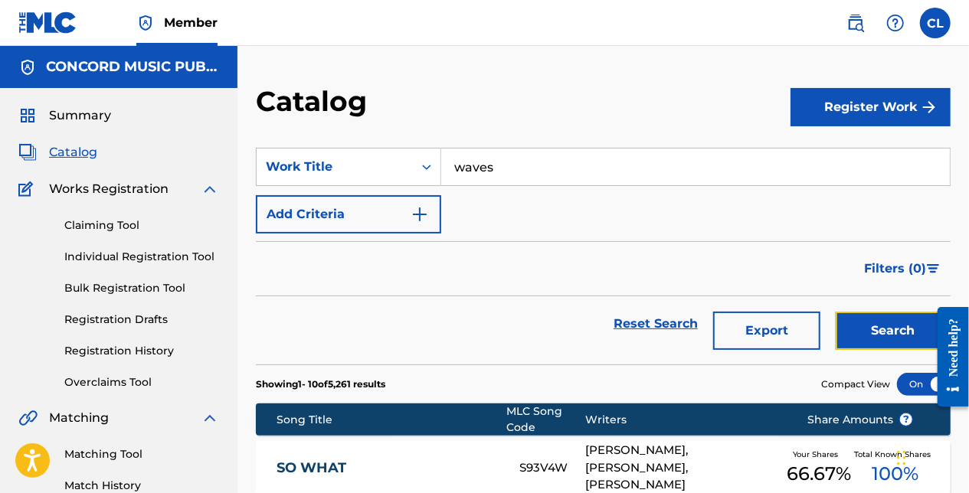
drag, startPoint x: 877, startPoint y: 335, endPoint x: 849, endPoint y: 328, distance: 29.2
click at [877, 334] on button "Search" at bounding box center [893, 331] width 115 height 38
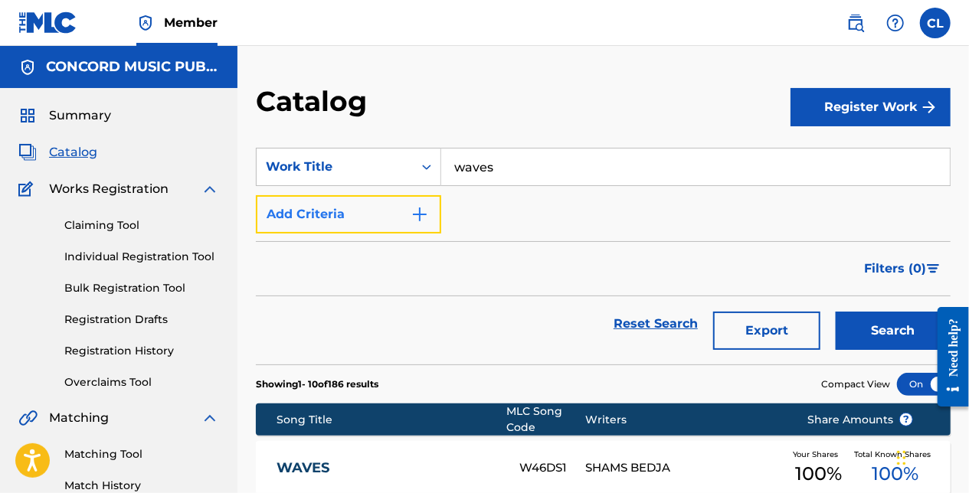
click at [365, 222] on button "Add Criteria" at bounding box center [348, 214] width 185 height 38
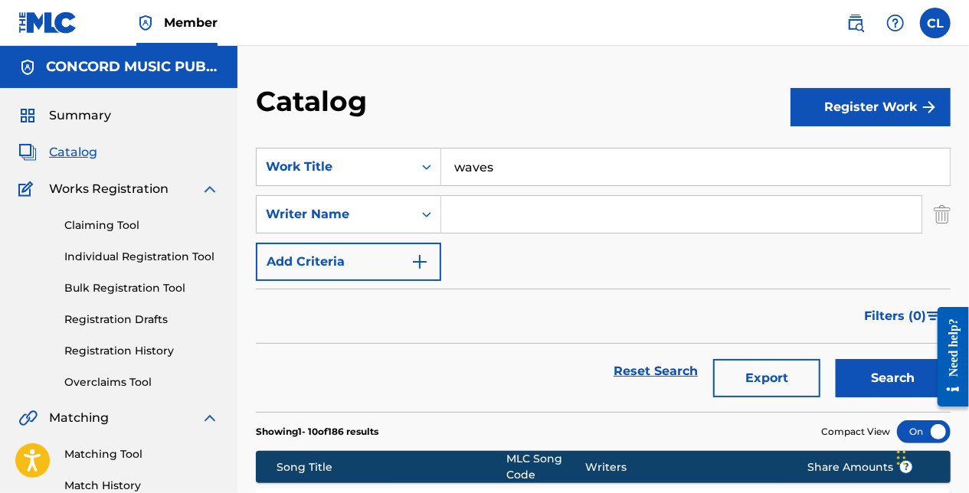
click at [463, 204] on input "Search Form" at bounding box center [681, 214] width 480 height 37
paste input "[PERSON_NAME]"
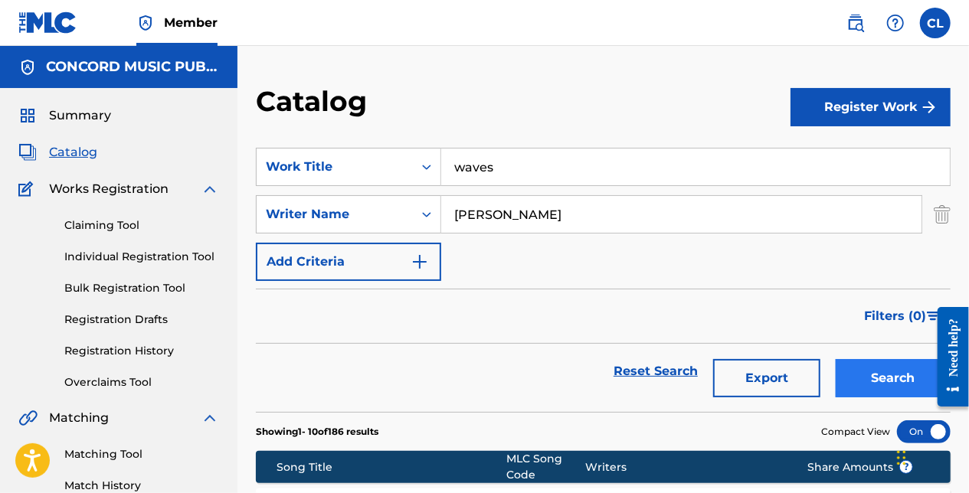
type input "[PERSON_NAME]"
click at [864, 377] on button "Search" at bounding box center [893, 378] width 115 height 38
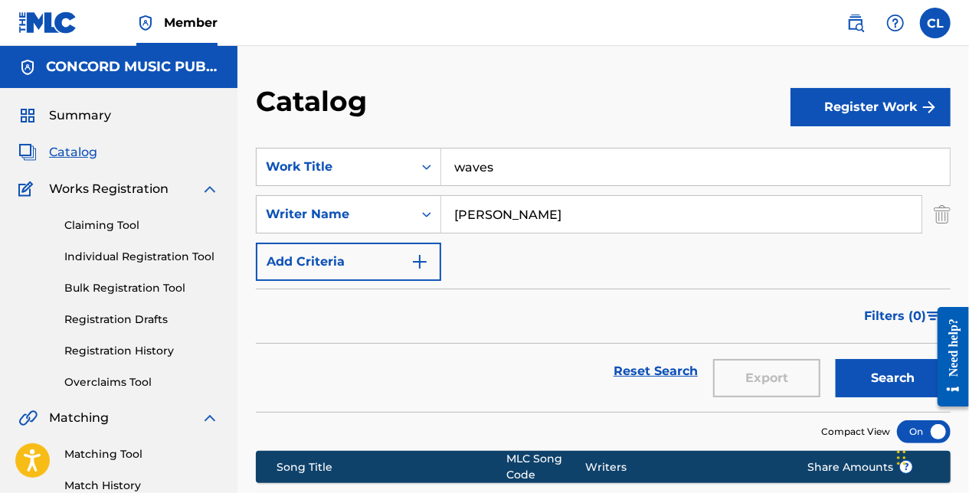
click at [492, 180] on input "waves" at bounding box center [695, 167] width 509 height 37
paste input "Getaway"
type input "Getaway"
click at [490, 214] on input "[PERSON_NAME]" at bounding box center [681, 214] width 480 height 37
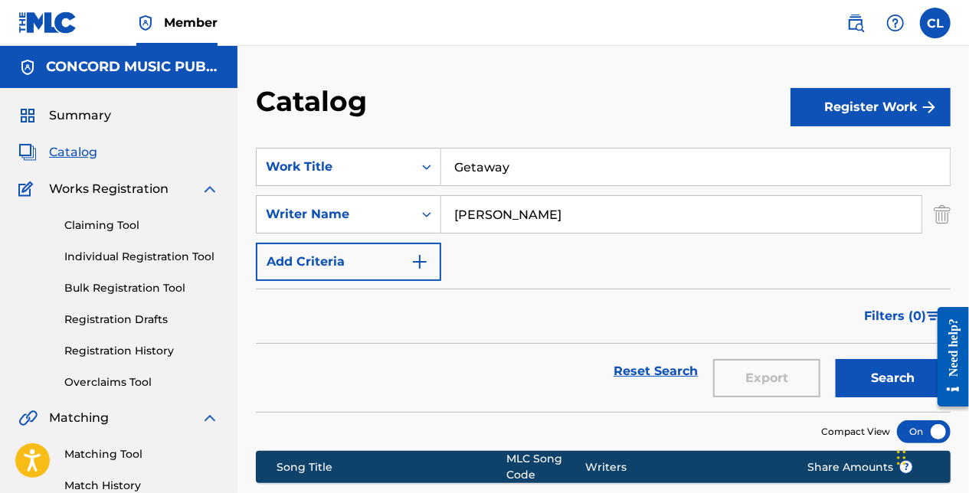
click at [490, 214] on input "[PERSON_NAME]" at bounding box center [681, 214] width 480 height 37
paste input "Utami"
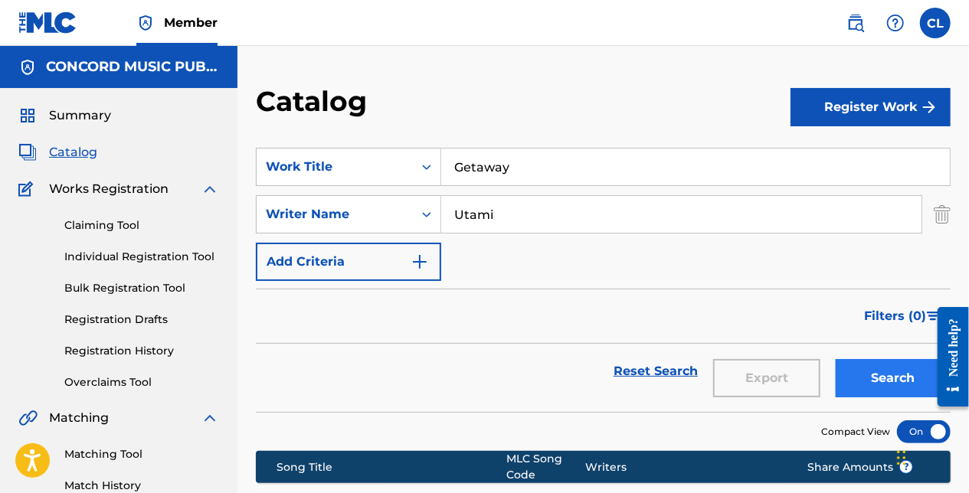
type input "Utami"
click at [866, 384] on button "Search" at bounding box center [893, 378] width 115 height 38
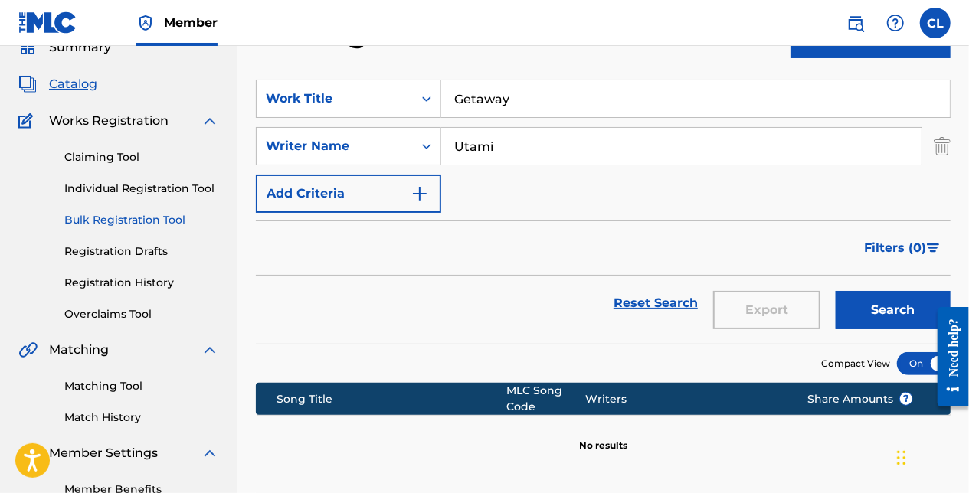
scroll to position [153, 0]
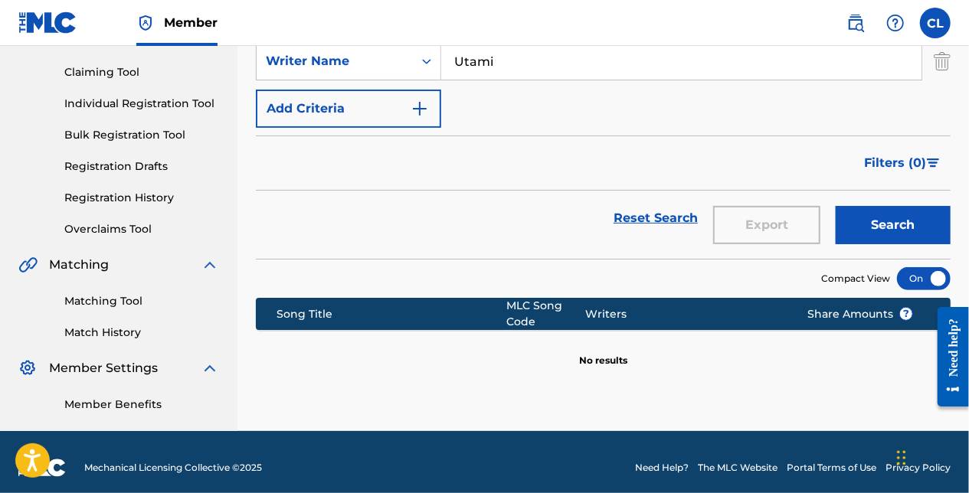
click at [83, 339] on link "Match History" at bounding box center [141, 333] width 155 height 16
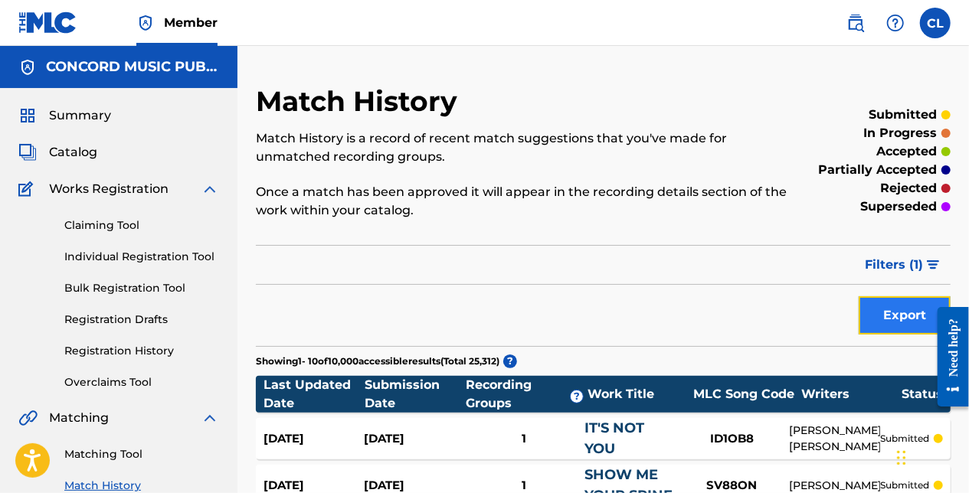
click at [903, 312] on button "Export" at bounding box center [905, 315] width 92 height 38
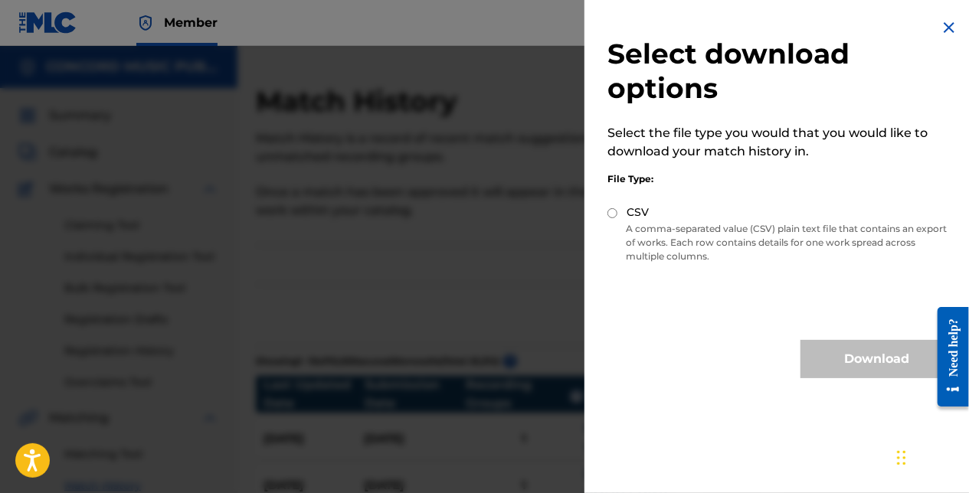
click at [614, 212] on input "CSV" at bounding box center [612, 213] width 10 height 10
radio input "true"
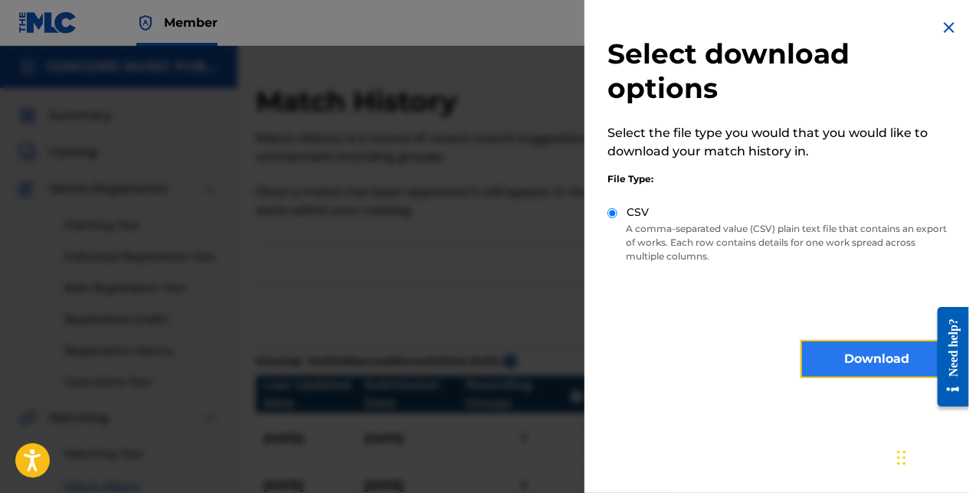
click at [812, 352] on button "Download" at bounding box center [876, 359] width 153 height 38
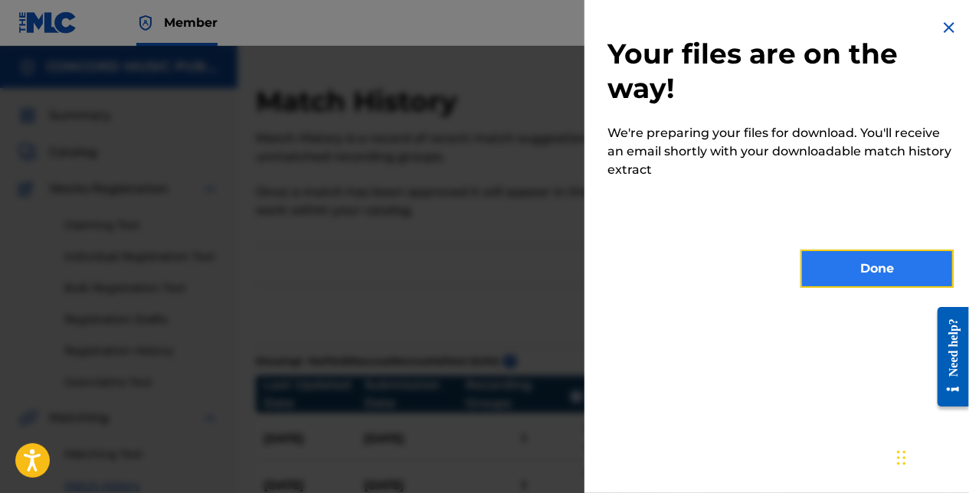
click at [941, 276] on button "Done" at bounding box center [876, 269] width 153 height 38
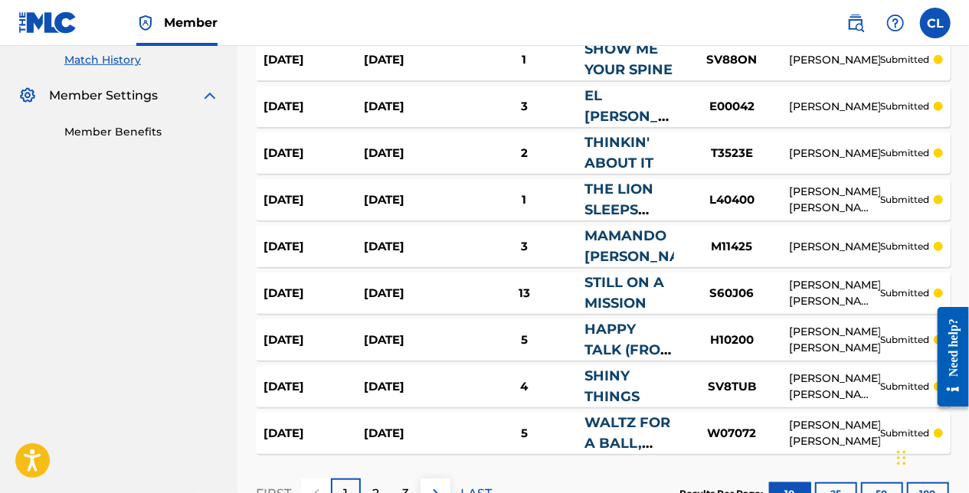
scroll to position [460, 0]
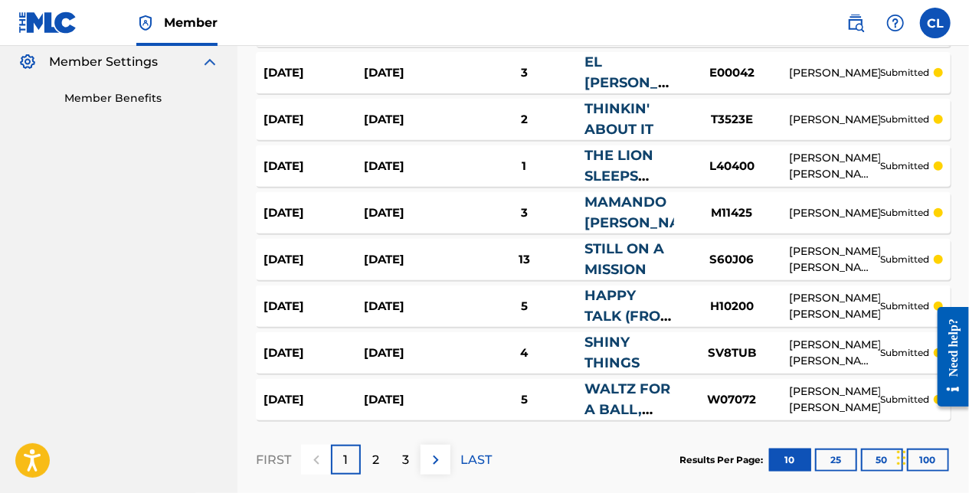
click at [172, 256] on nav "CONCORD MUSIC PUBLISHING LLC Summary Catalog Works Registration Claiming Tool I…" at bounding box center [118, 42] width 237 height 913
click at [207, 196] on nav "CONCORD MUSIC PUBLISHING LLC Summary Catalog Works Registration Claiming Tool I…" at bounding box center [118, 42] width 237 height 913
click at [378, 451] on p "2" at bounding box center [375, 460] width 7 height 18
click at [398, 460] on div "3" at bounding box center [406, 460] width 30 height 30
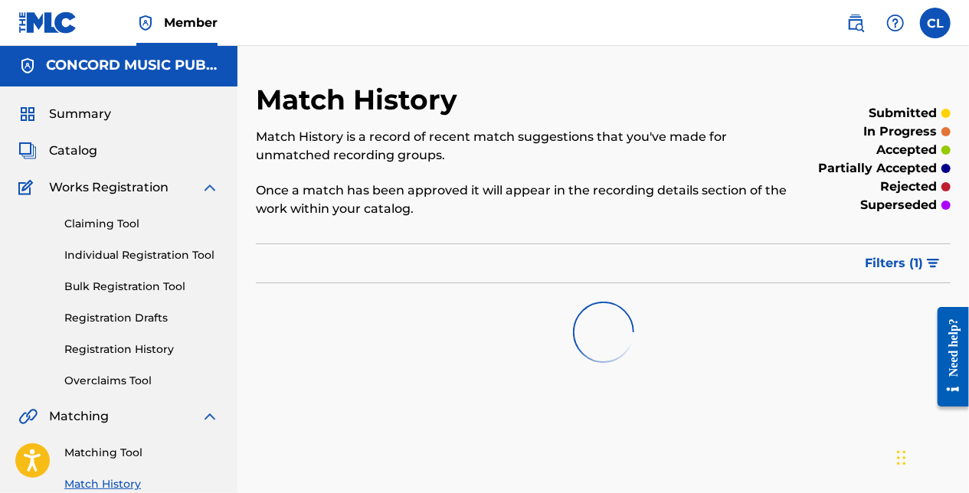
scroll to position [0, 0]
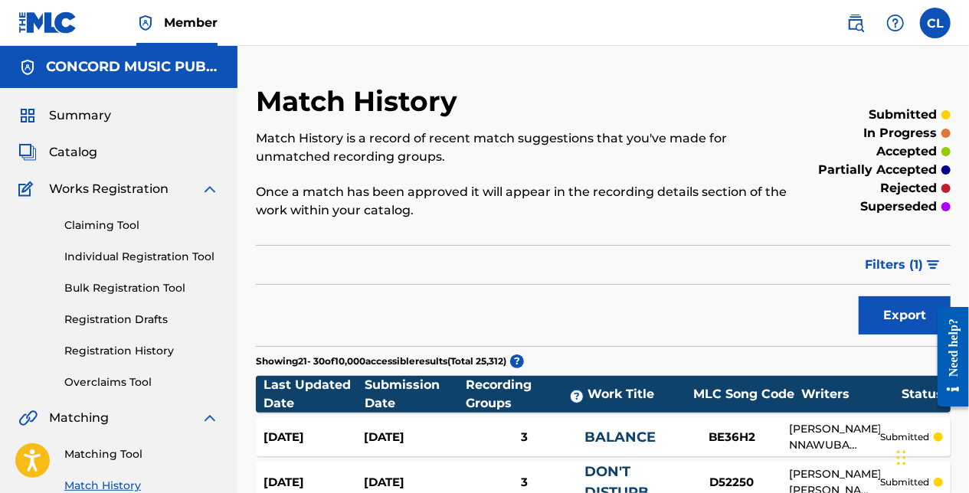
click at [106, 160] on div "Catalog" at bounding box center [118, 152] width 201 height 18
click at [92, 156] on span "Catalog" at bounding box center [73, 152] width 48 height 18
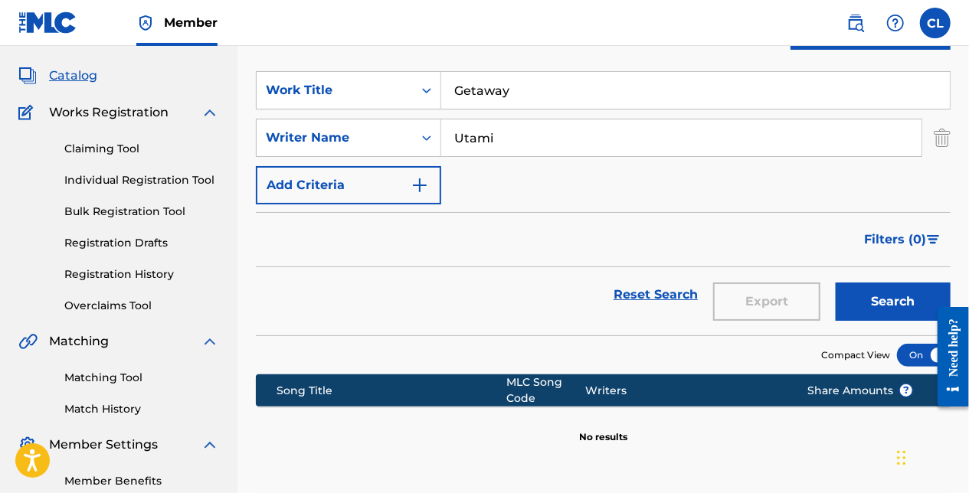
scroll to position [153, 0]
